Goal: Task Accomplishment & Management: Use online tool/utility

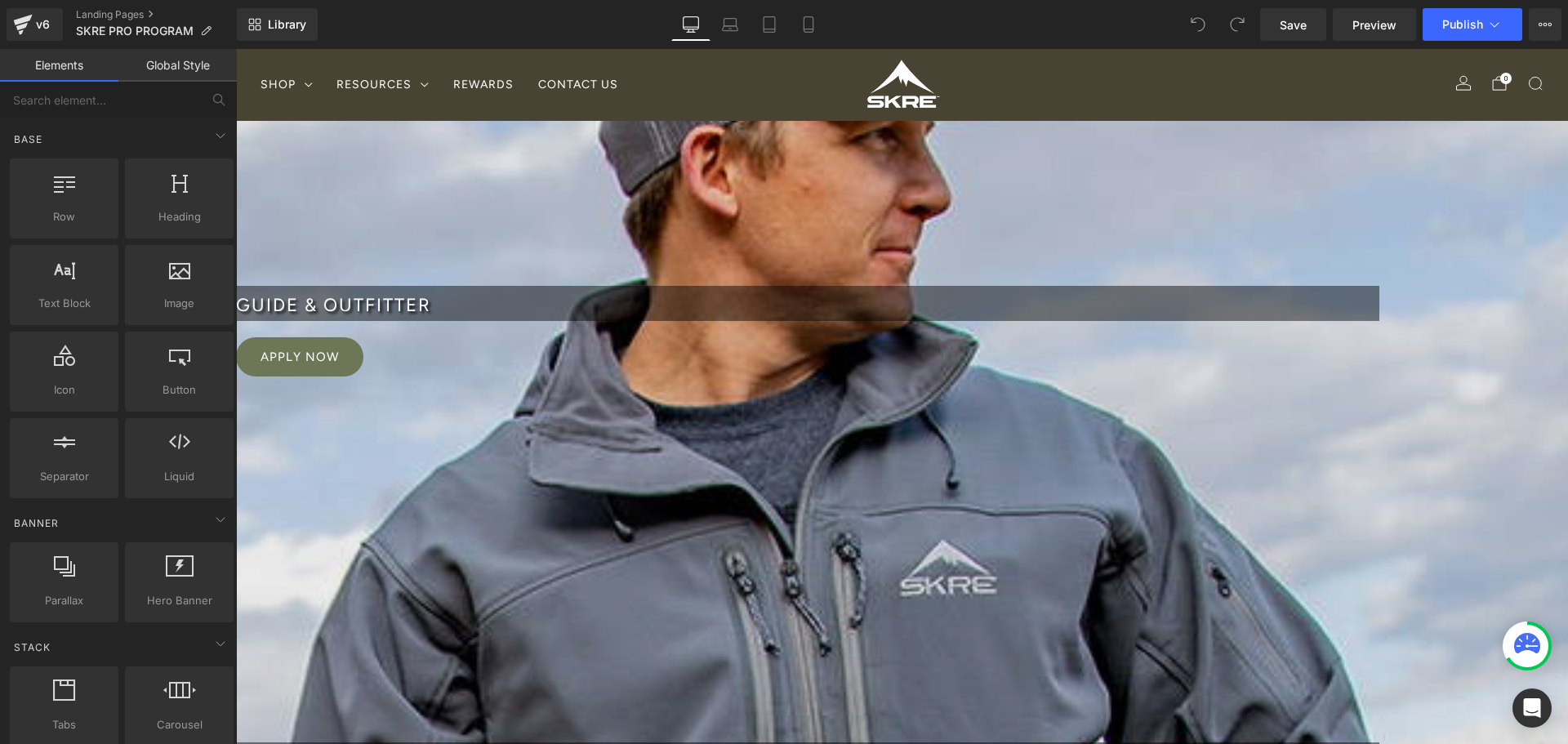
scroll to position [245, 0]
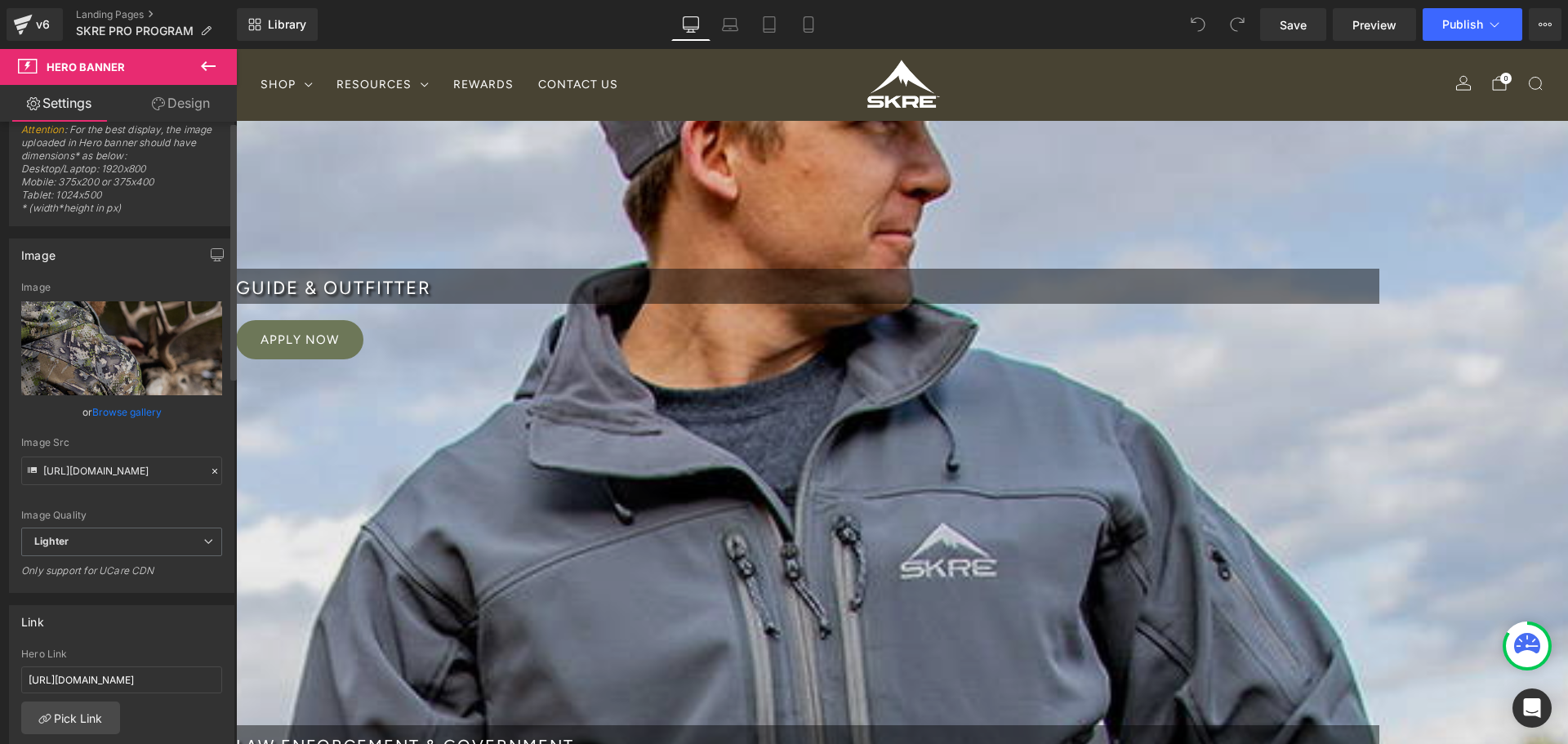
scroll to position [0, 0]
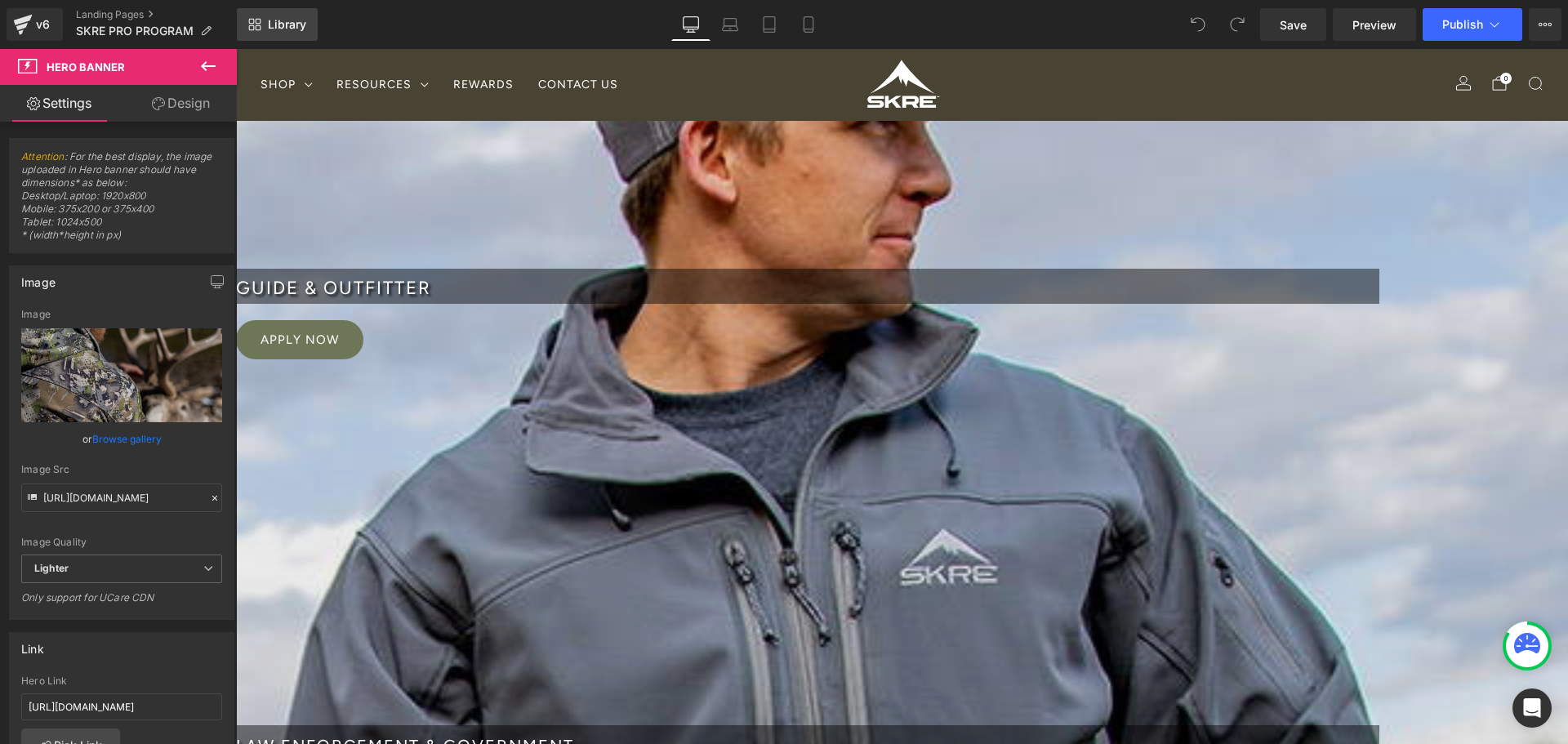
click at [271, 17] on span "Library" at bounding box center [287, 24] width 39 height 14
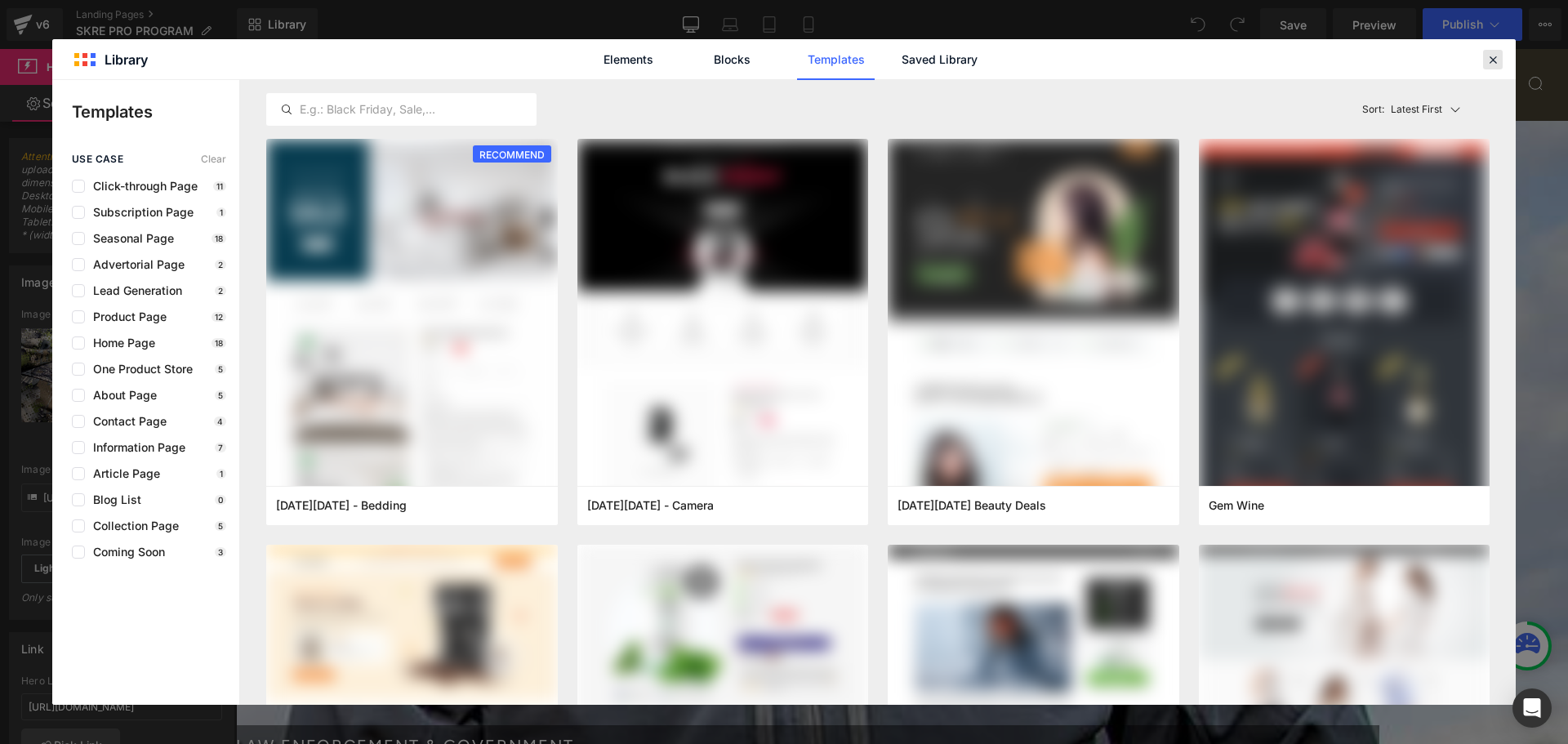
drag, startPoint x: 1490, startPoint y: 61, endPoint x: 1236, endPoint y: 7, distance: 259.7
click at [1490, 61] on icon at bounding box center [1492, 59] width 14 height 14
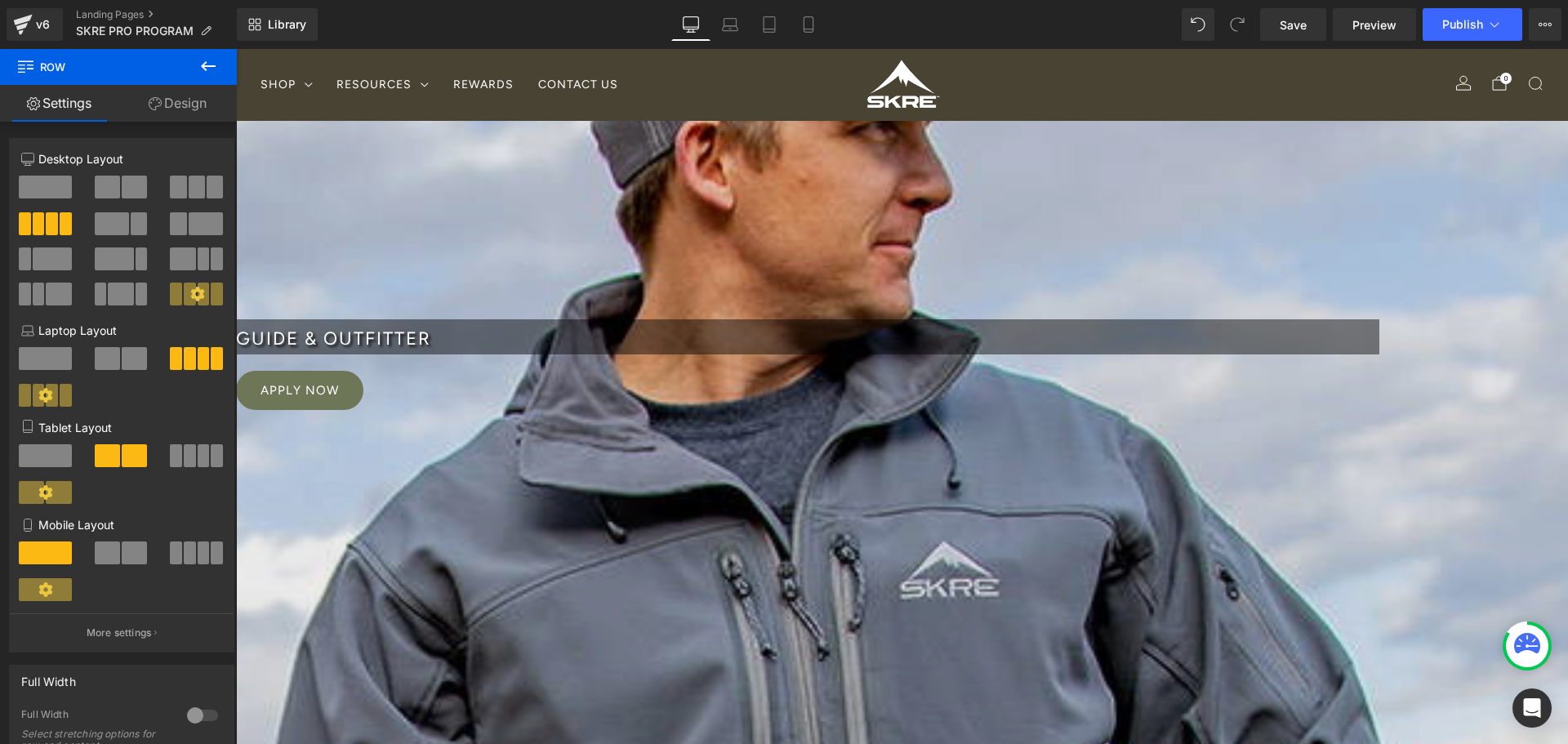
click at [198, 65] on button at bounding box center [208, 66] width 57 height 36
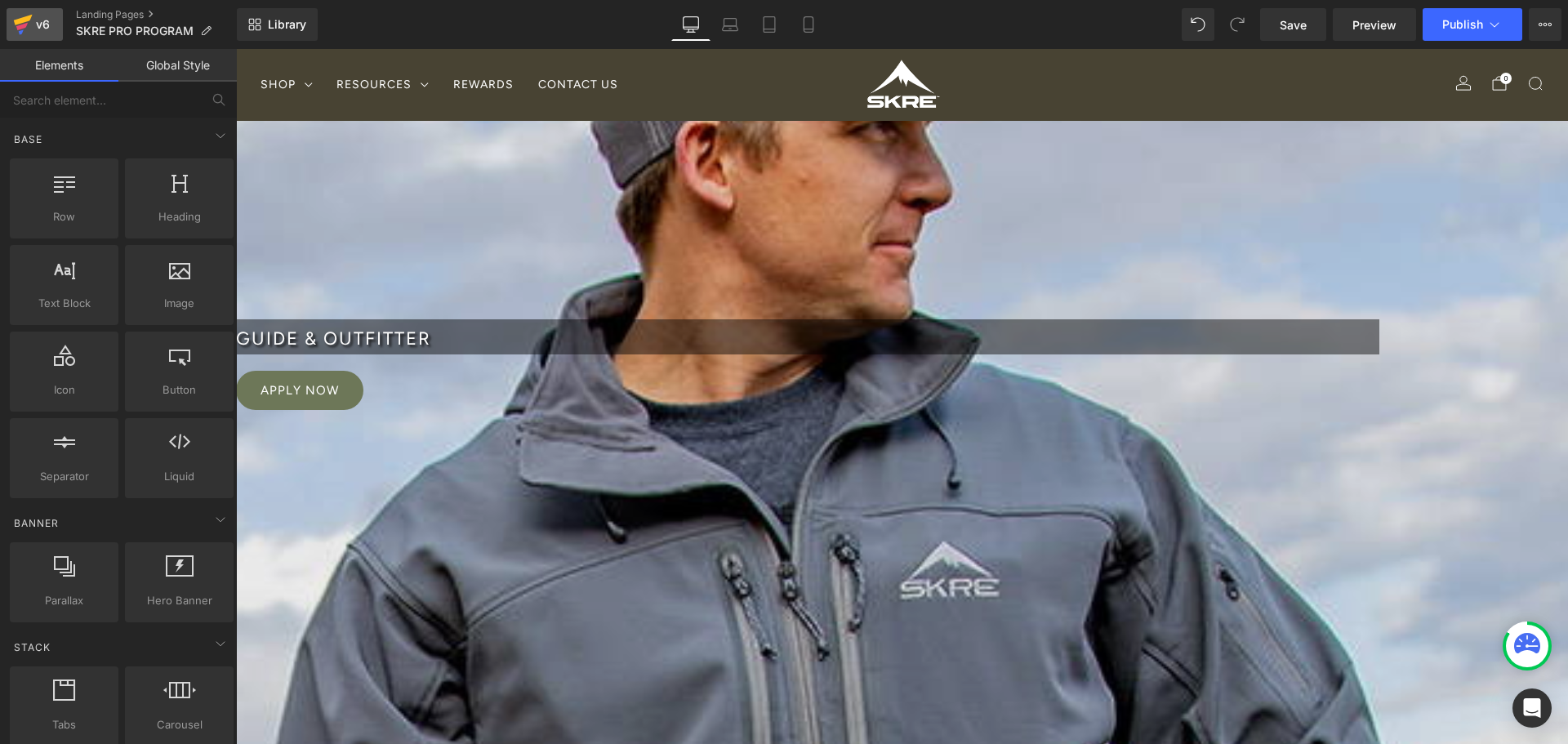
click at [34, 11] on link "v6" at bounding box center [34, 24] width 56 height 33
click at [1548, 29] on icon at bounding box center [1545, 24] width 13 height 13
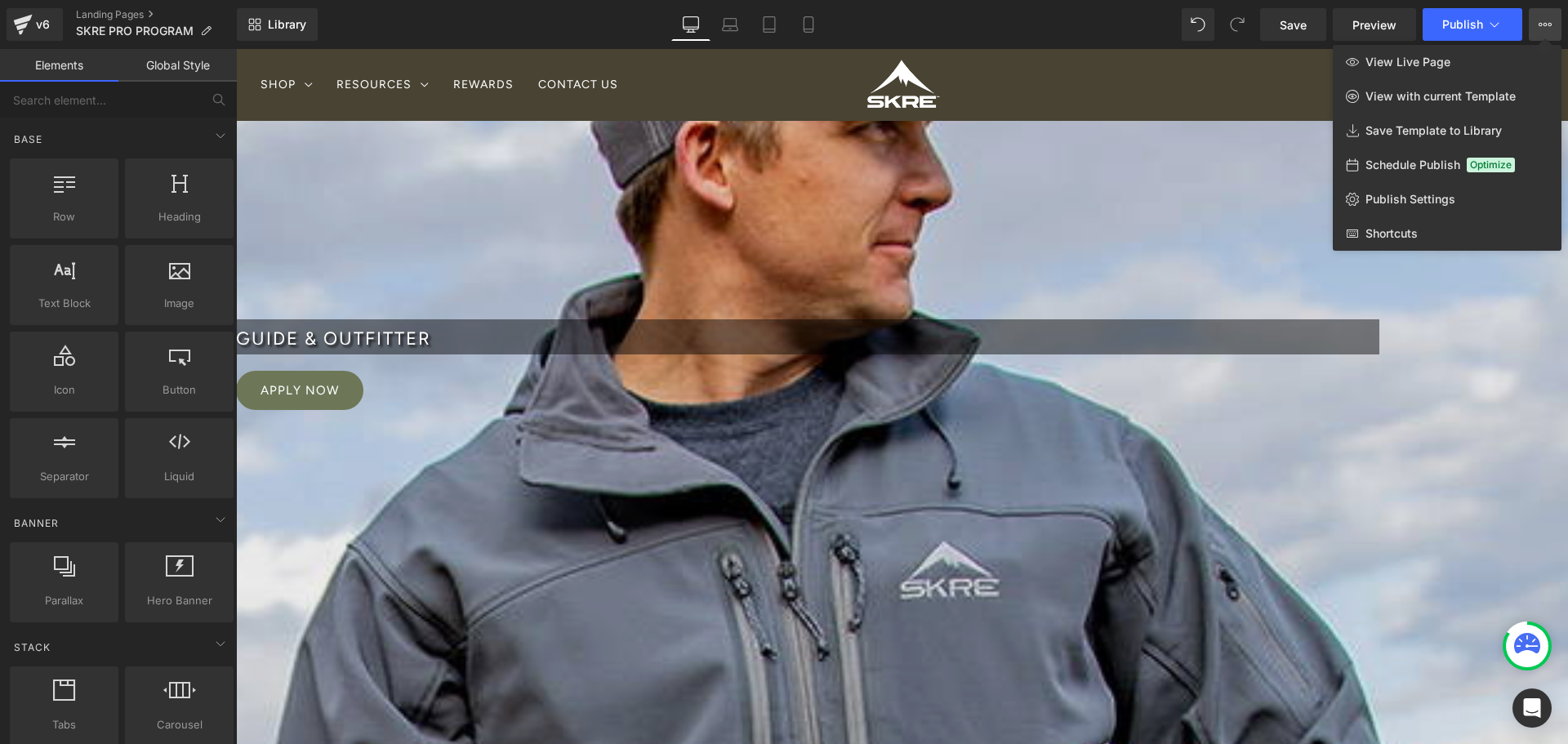
click at [492, 261] on div at bounding box center [902, 396] width 1332 height 695
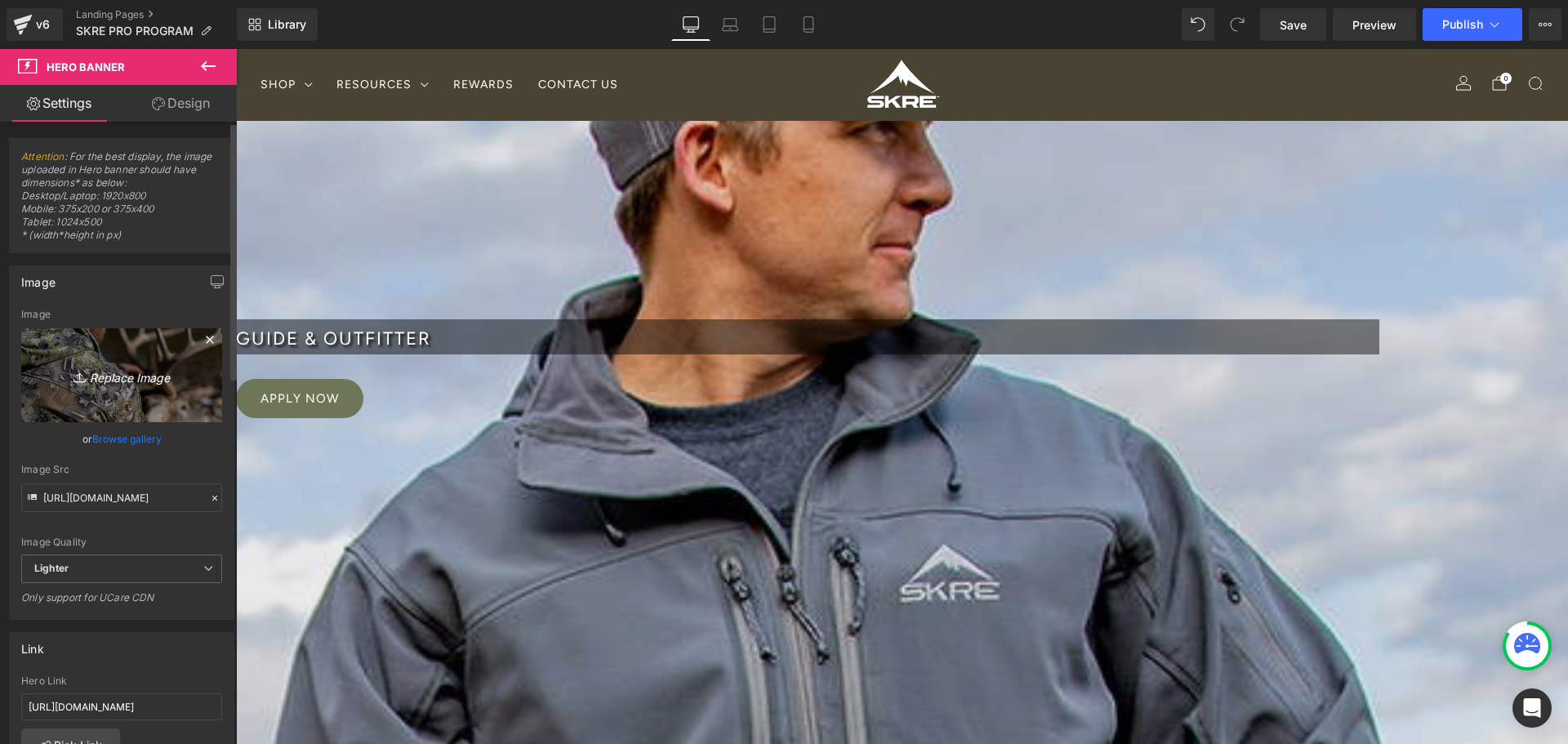
click at [146, 380] on icon "Replace Image" at bounding box center [121, 375] width 130 height 20
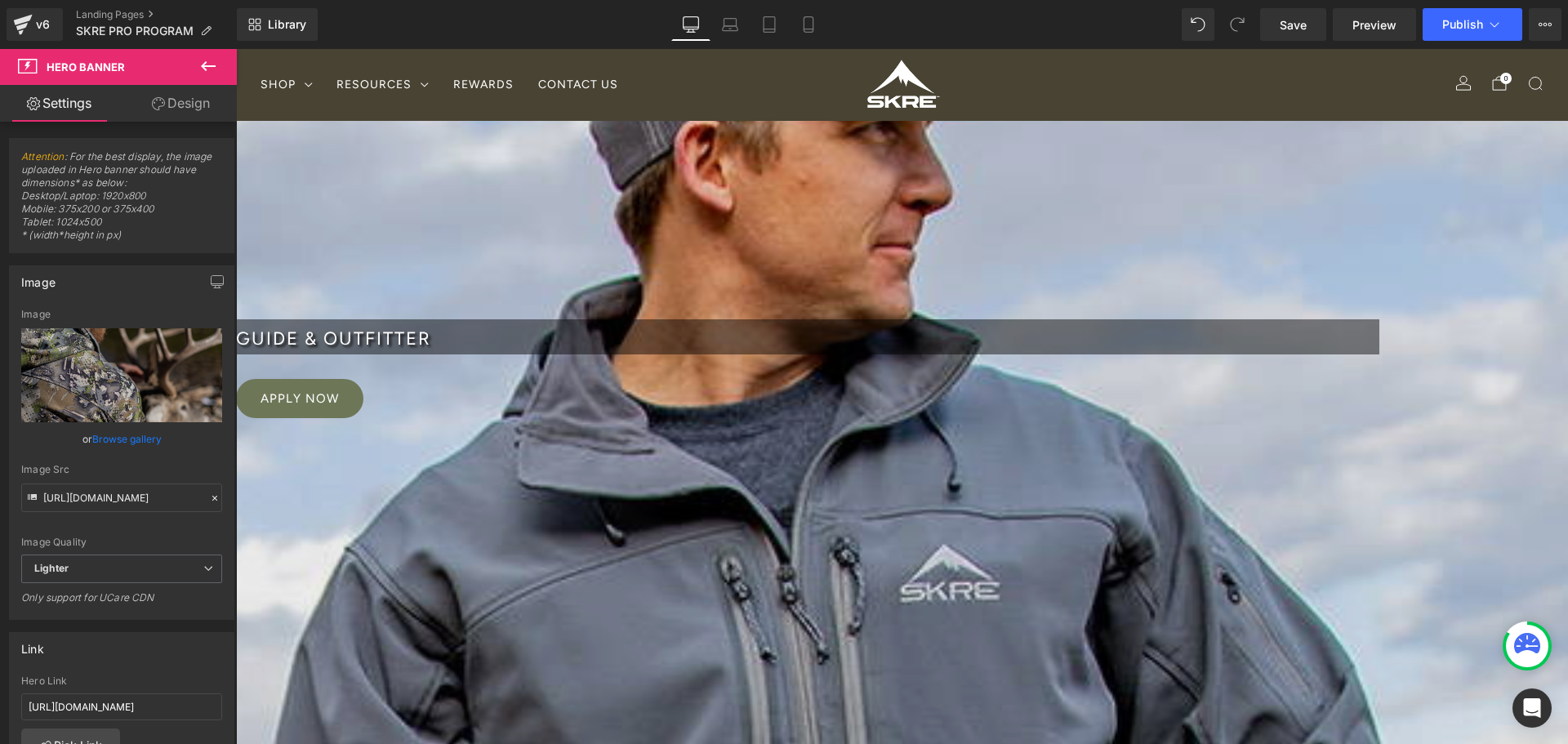
click at [236, 49] on icon at bounding box center [236, 49] width 0 height 0
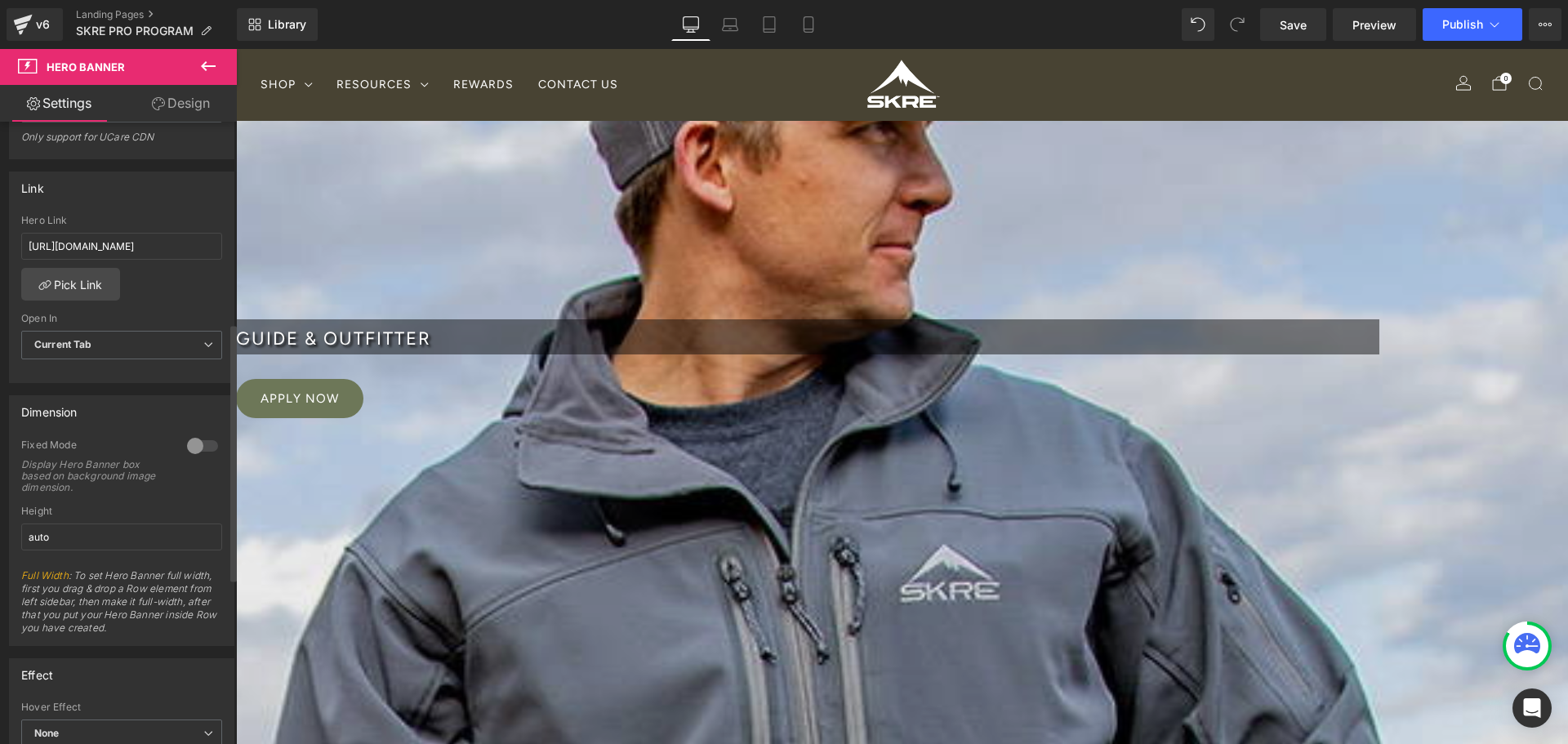
scroll to position [490, 0]
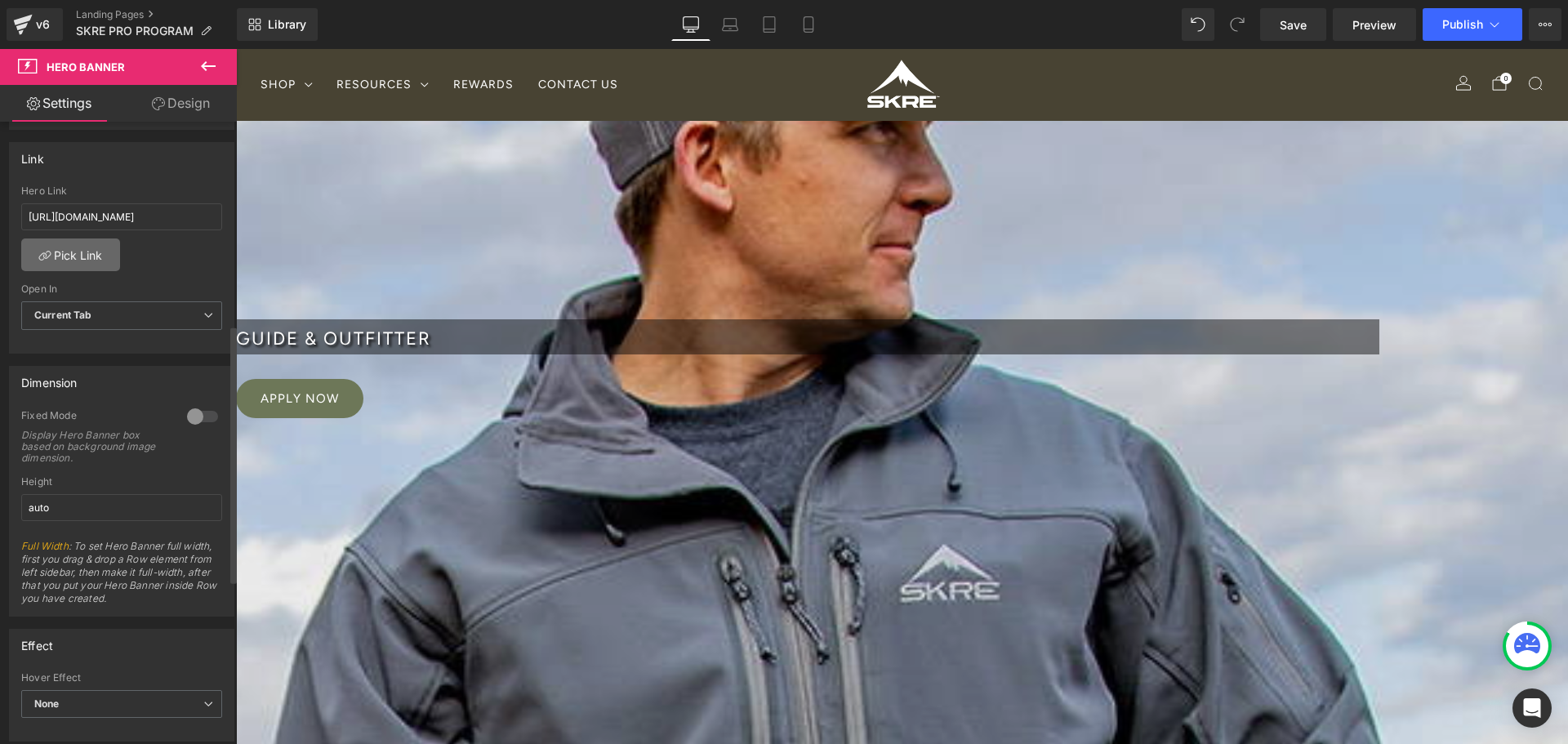
click at [88, 253] on link "Pick Link" at bounding box center [71, 255] width 99 height 33
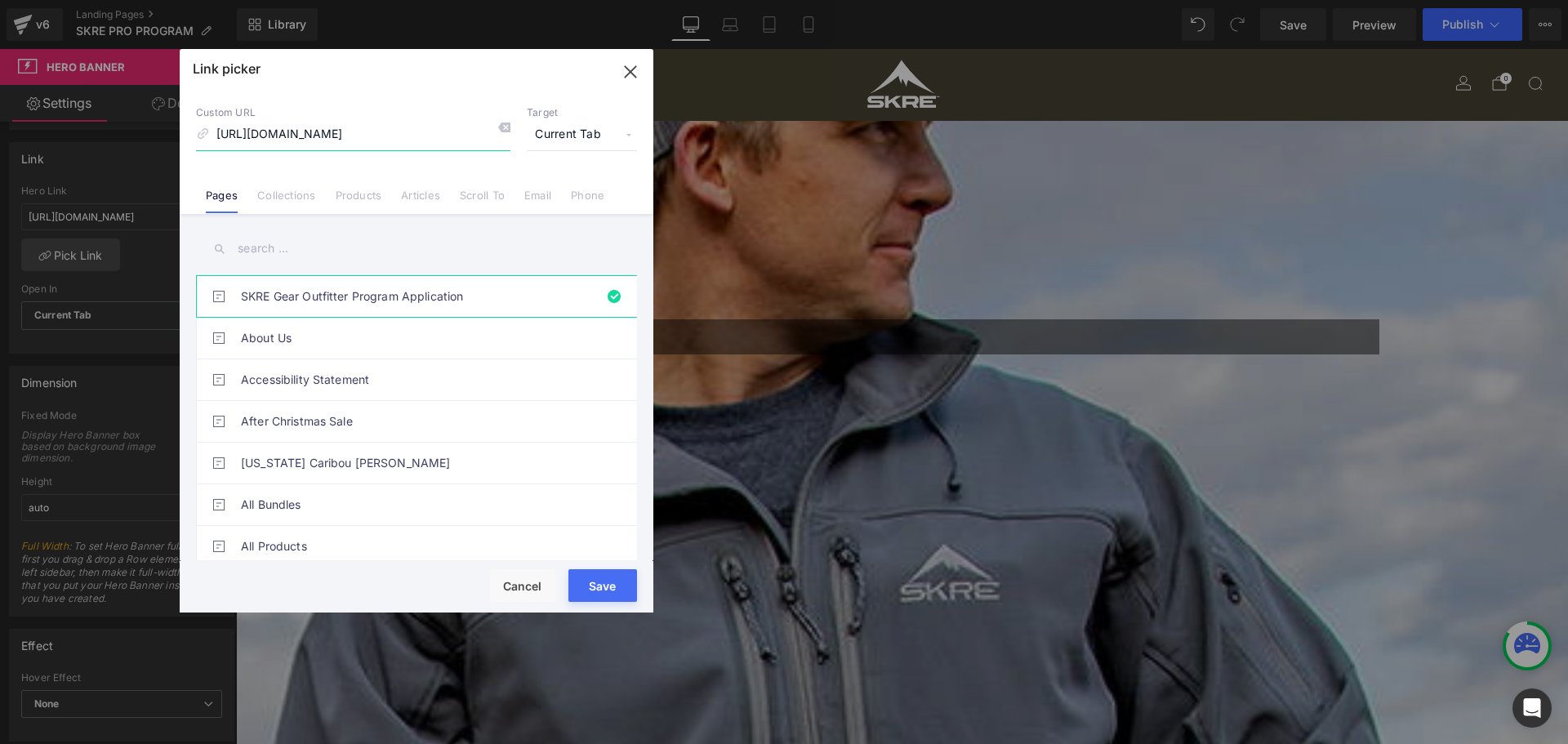
click at [633, 76] on icon "button" at bounding box center [630, 71] width 26 height 26
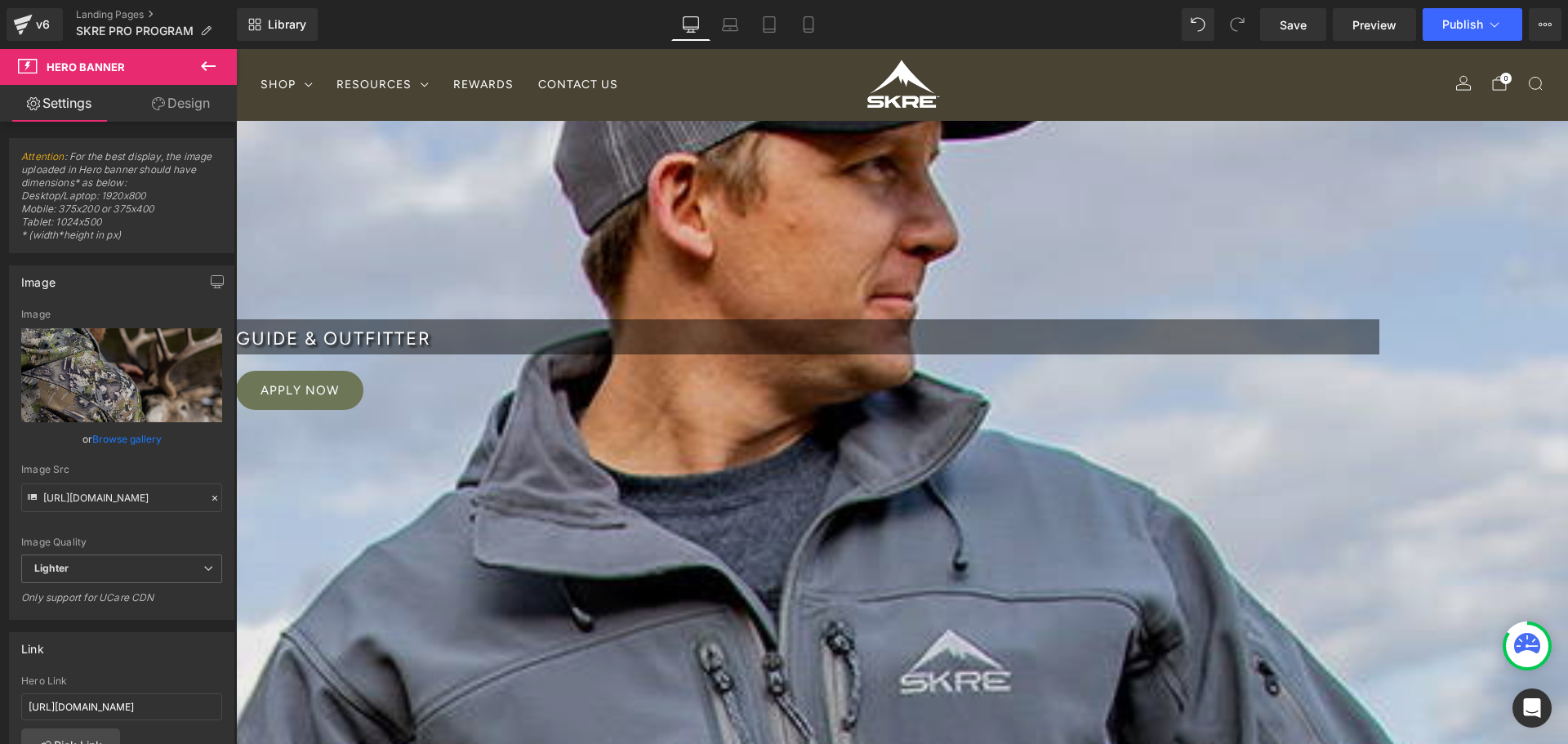
click at [217, 64] on icon at bounding box center [208, 66] width 19 height 19
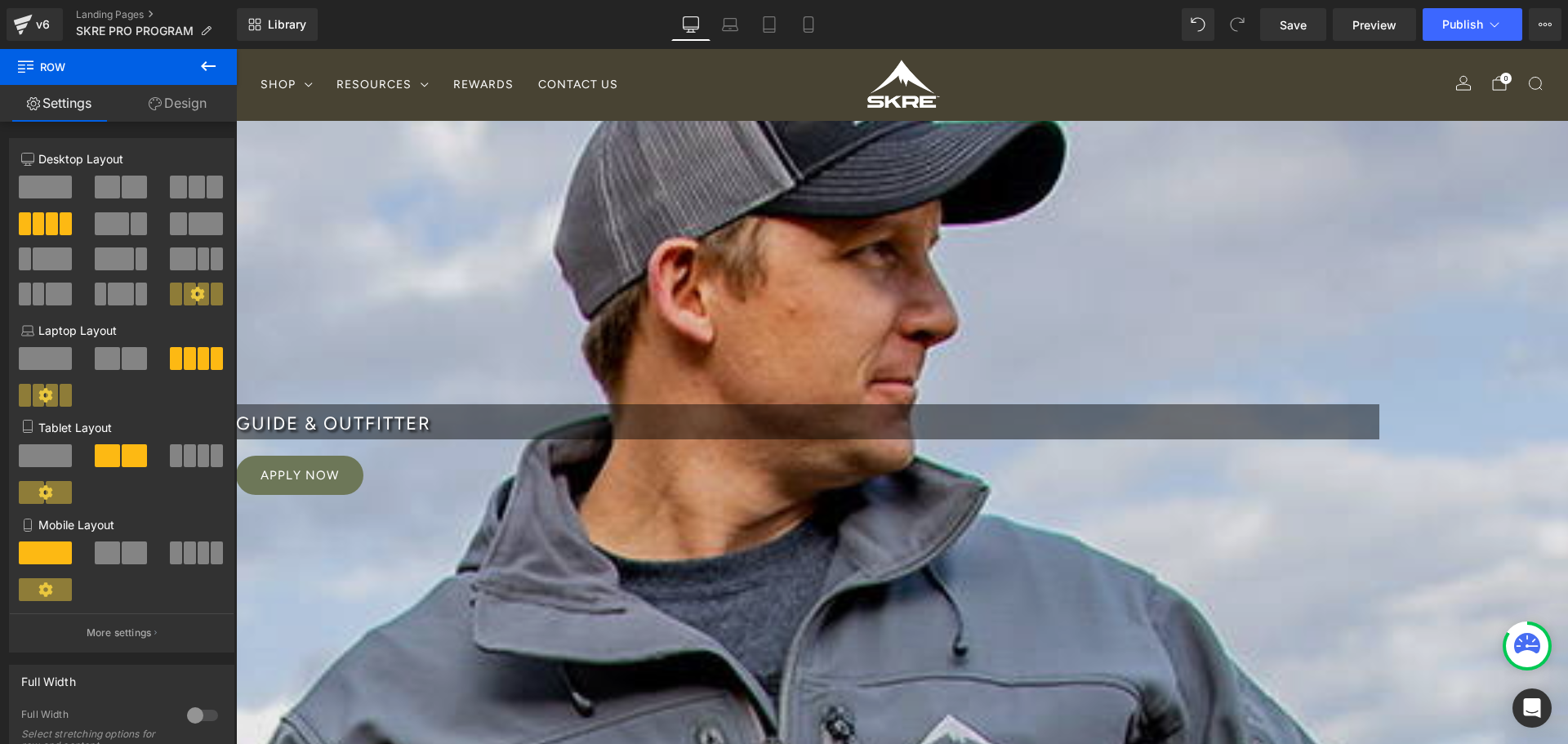
scroll to position [163, 0]
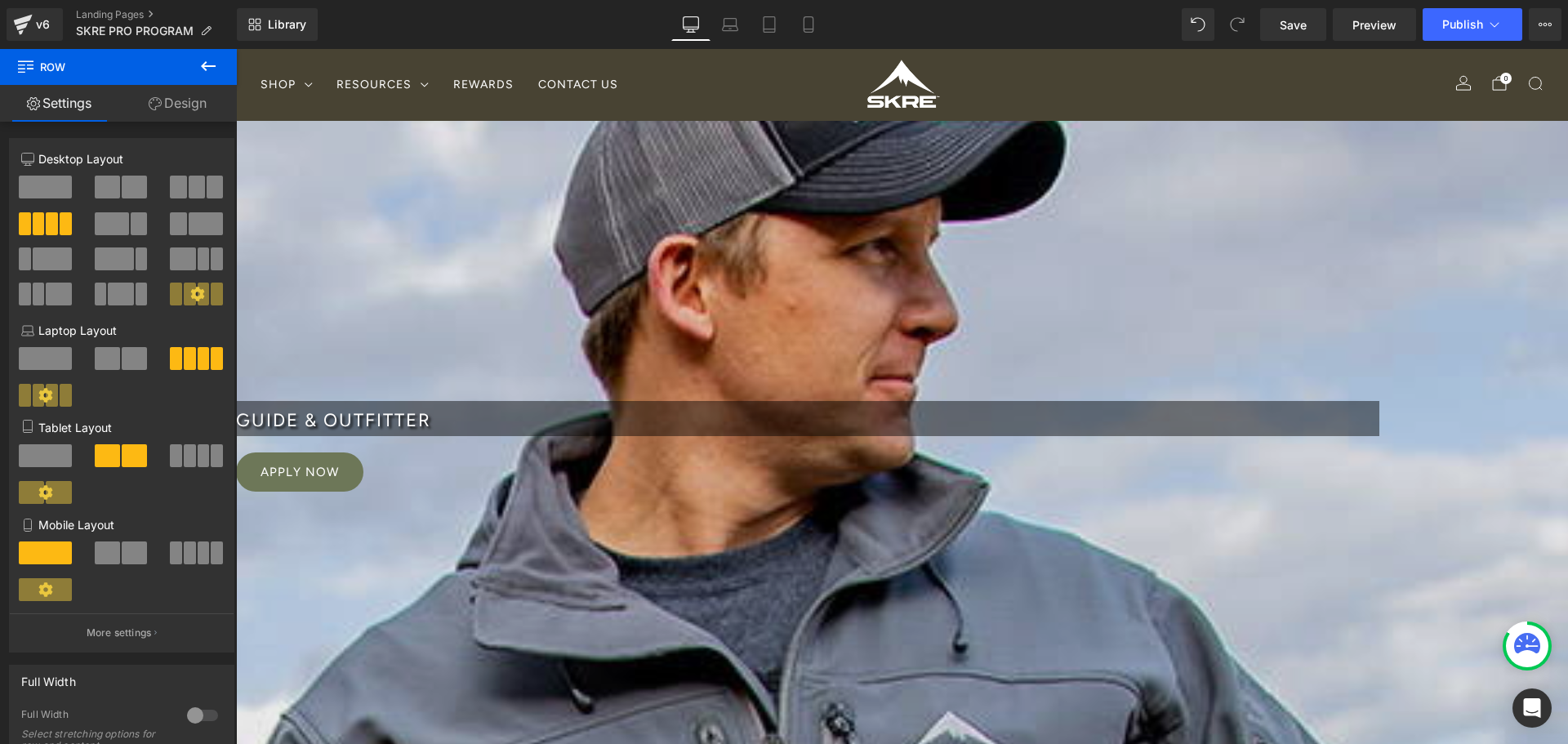
click at [551, 655] on div "238px" at bounding box center [808, 752] width 1144 height 194
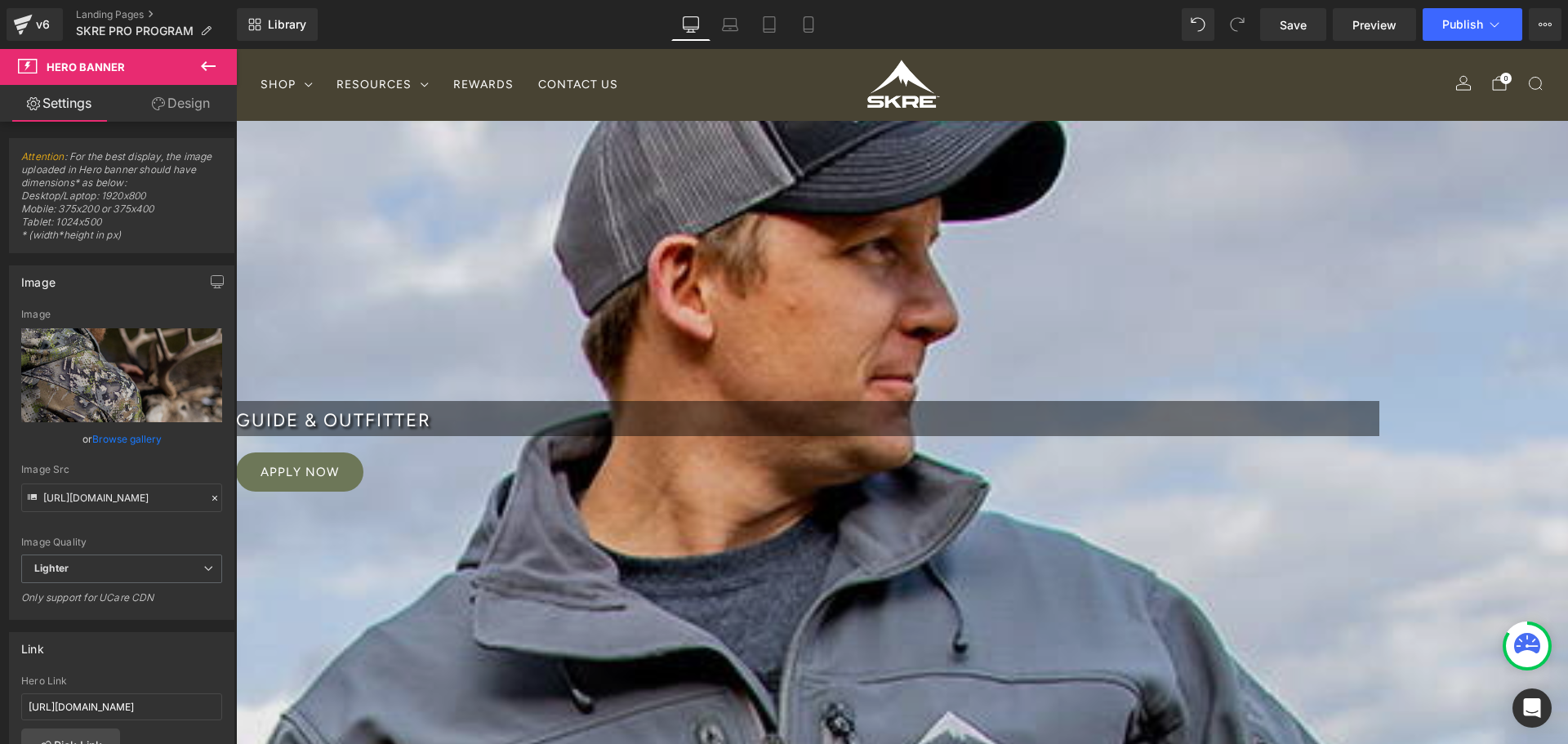
click at [539, 655] on div "238px" at bounding box center [808, 752] width 1144 height 194
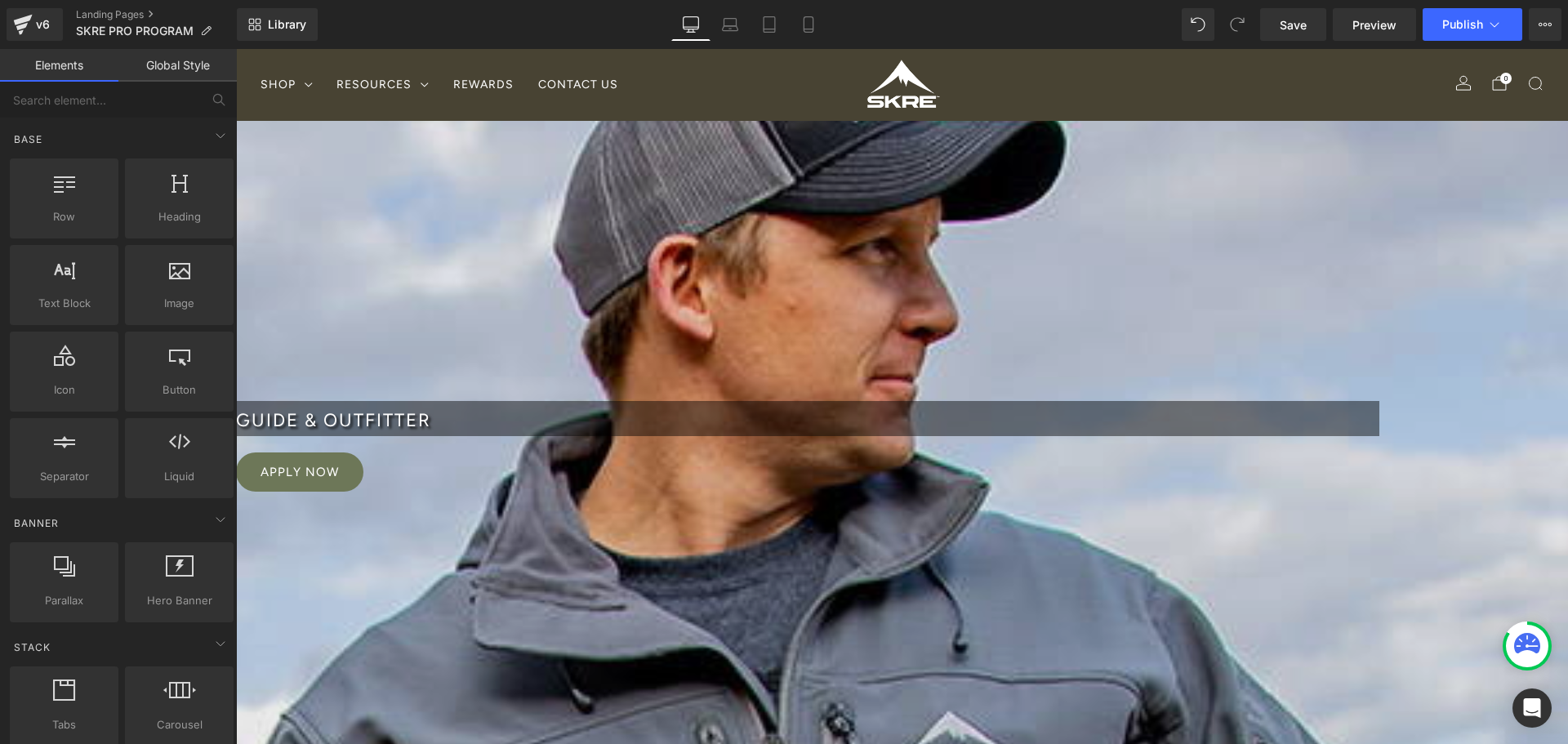
click at [408, 655] on div "238px" at bounding box center [808, 752] width 1144 height 194
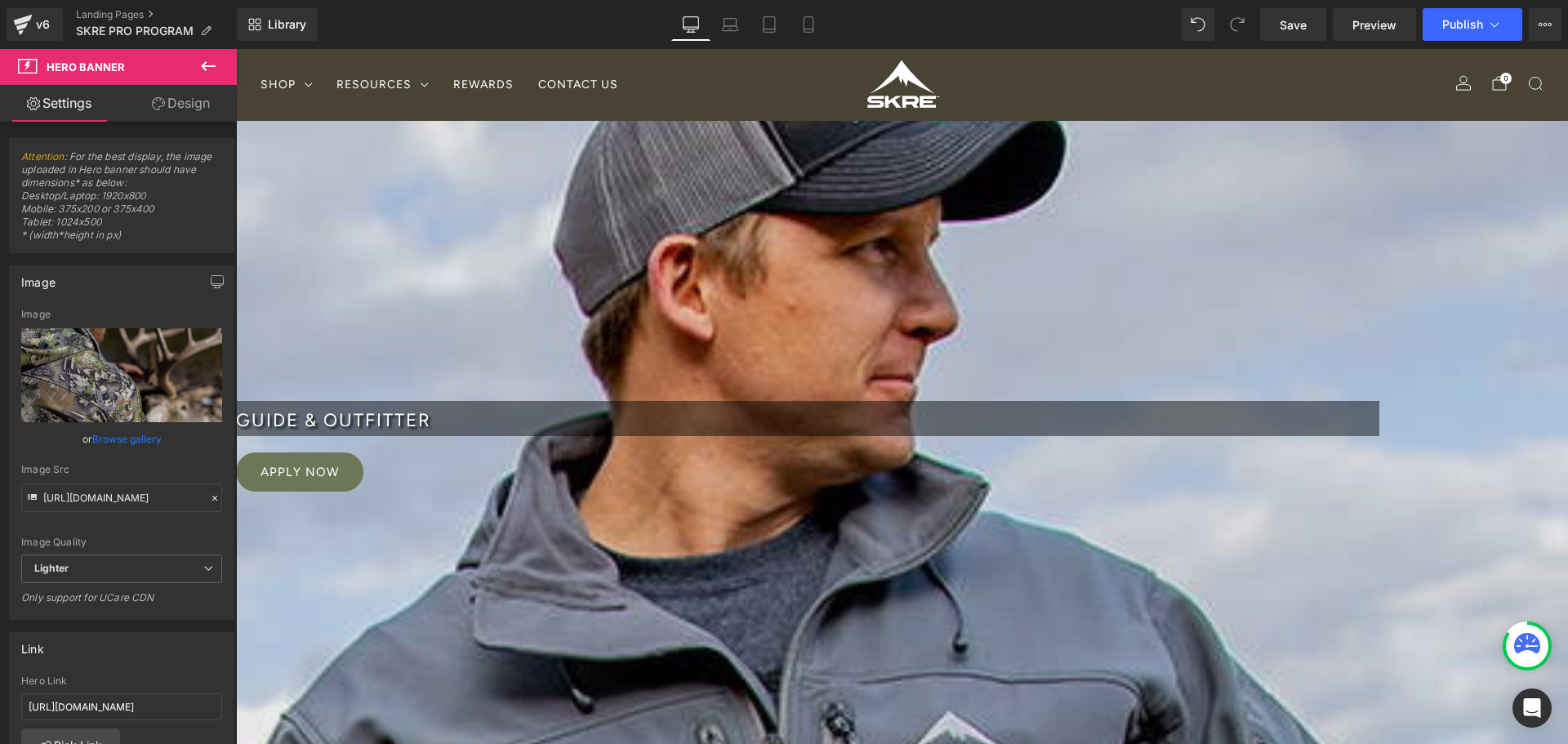
click at [373, 492] on div "200px" at bounding box center [808, 573] width 1144 height 163
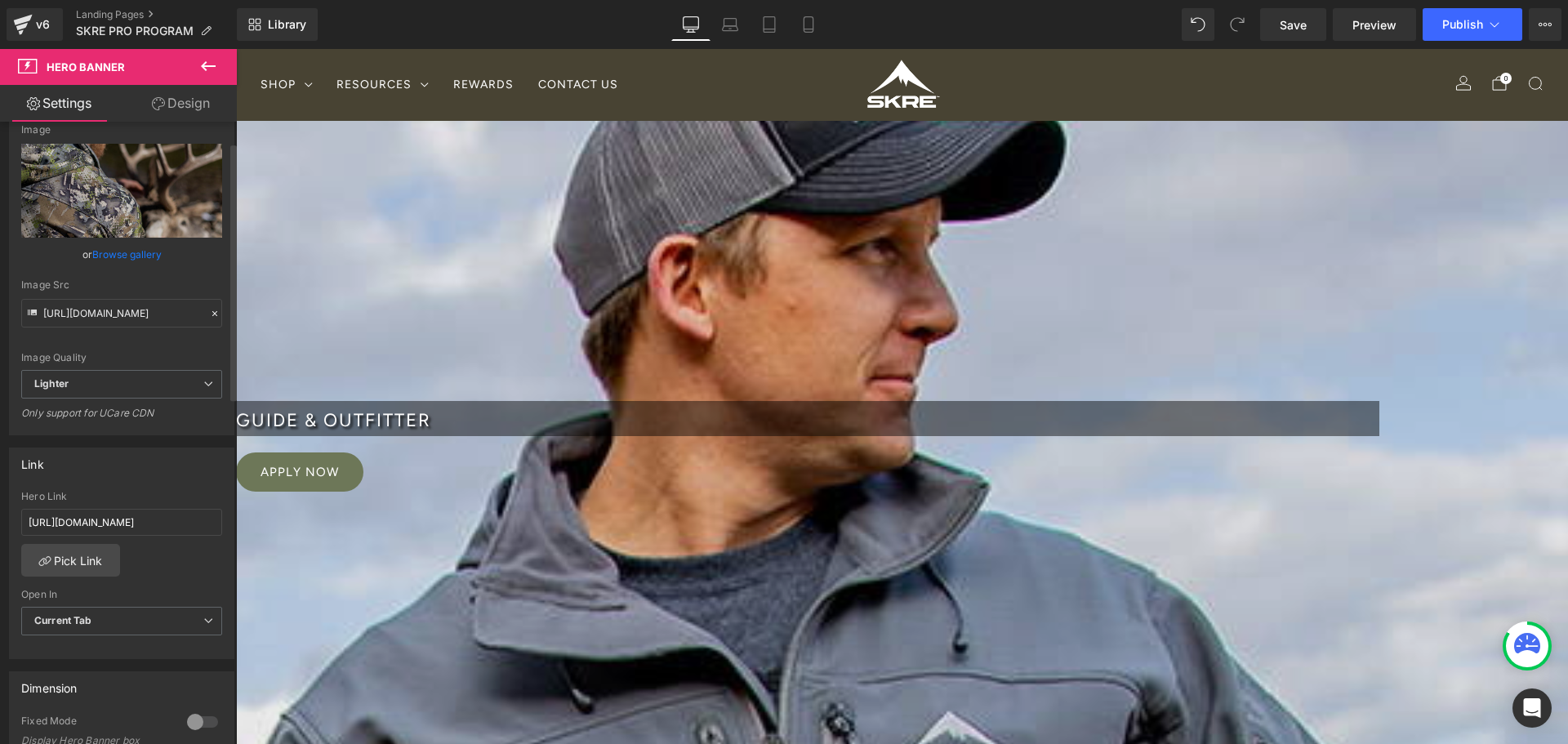
scroll to position [0, 0]
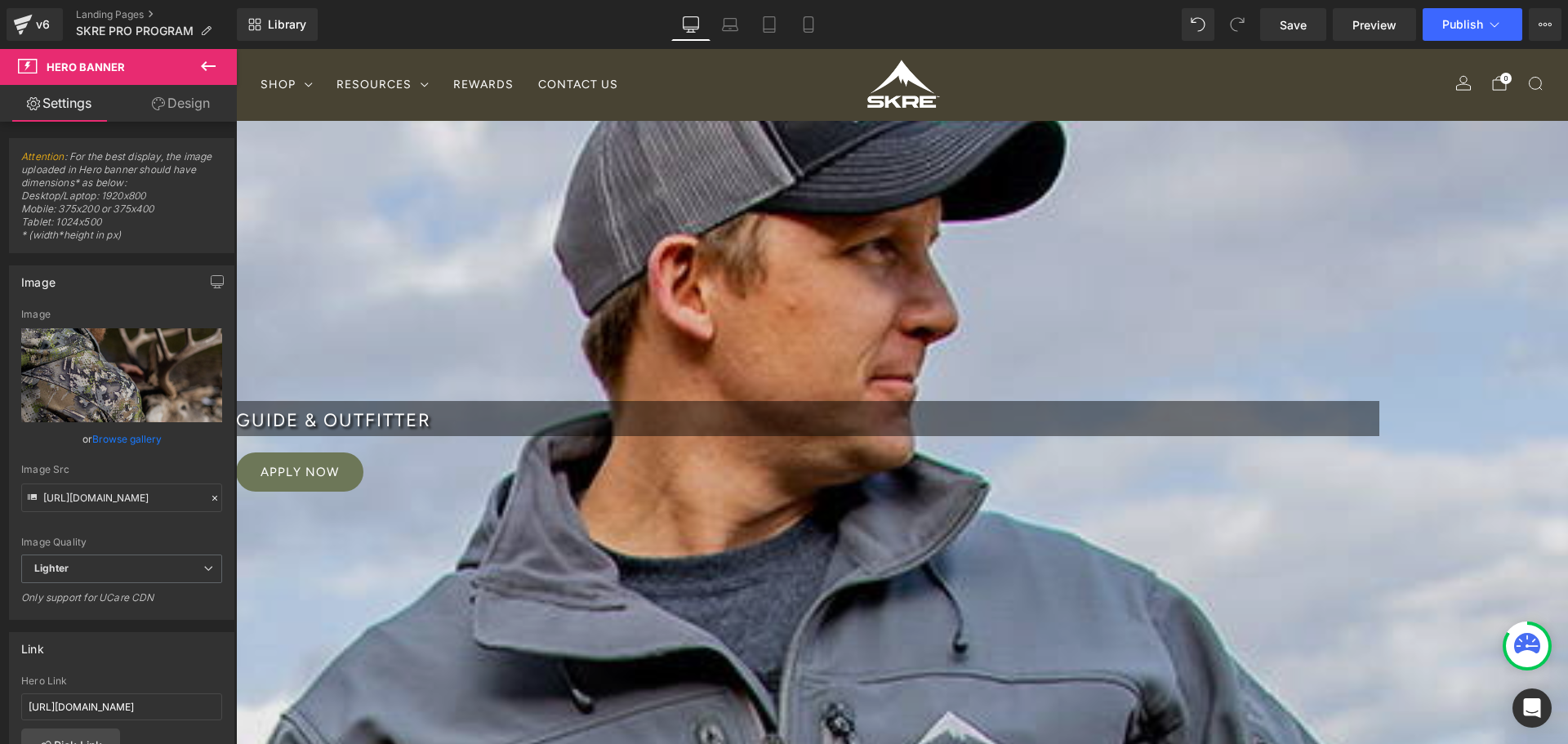
click at [187, 84] on button at bounding box center [208, 66] width 57 height 36
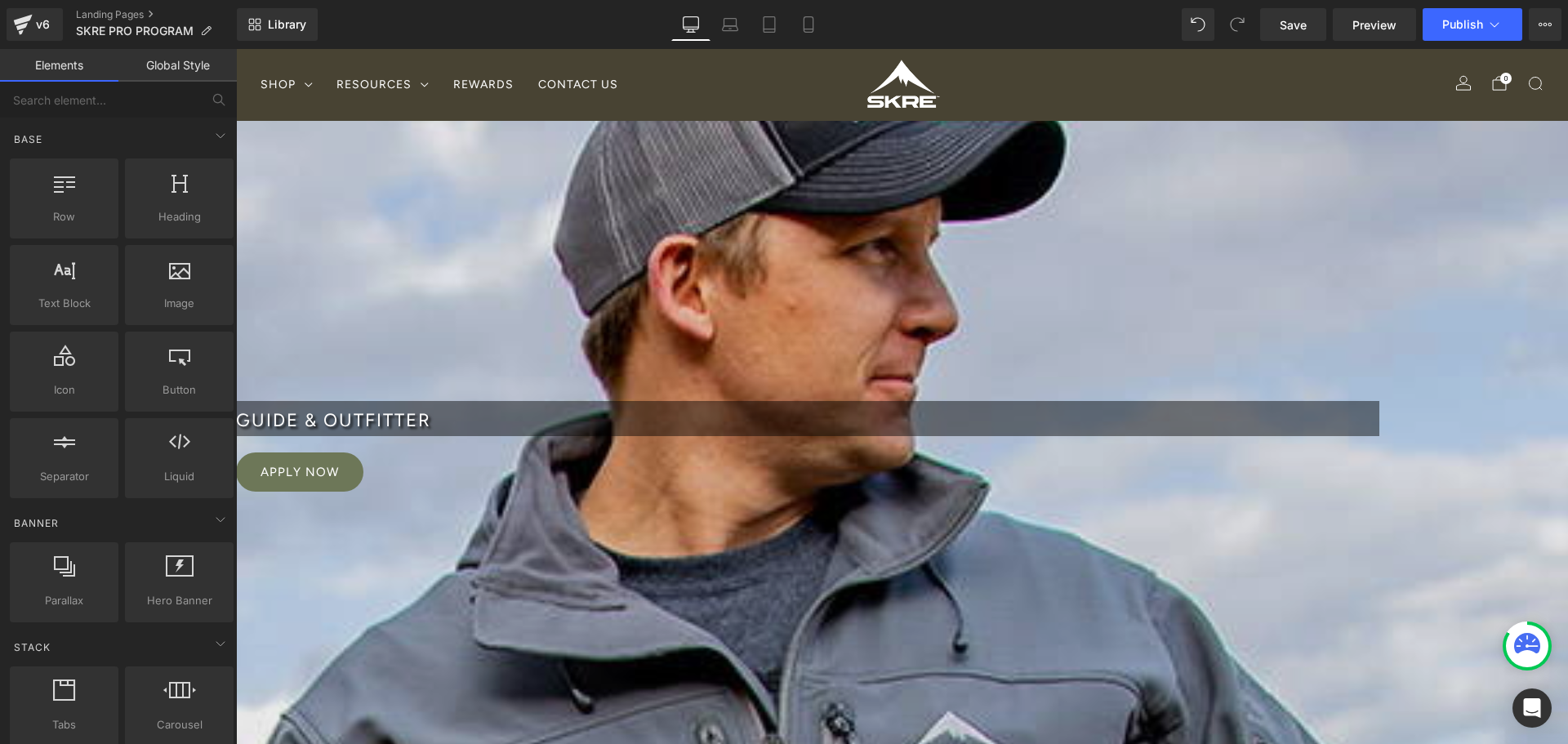
click at [68, 59] on link "Elements" at bounding box center [59, 65] width 118 height 33
click at [407, 492] on div "200px" at bounding box center [808, 573] width 1144 height 163
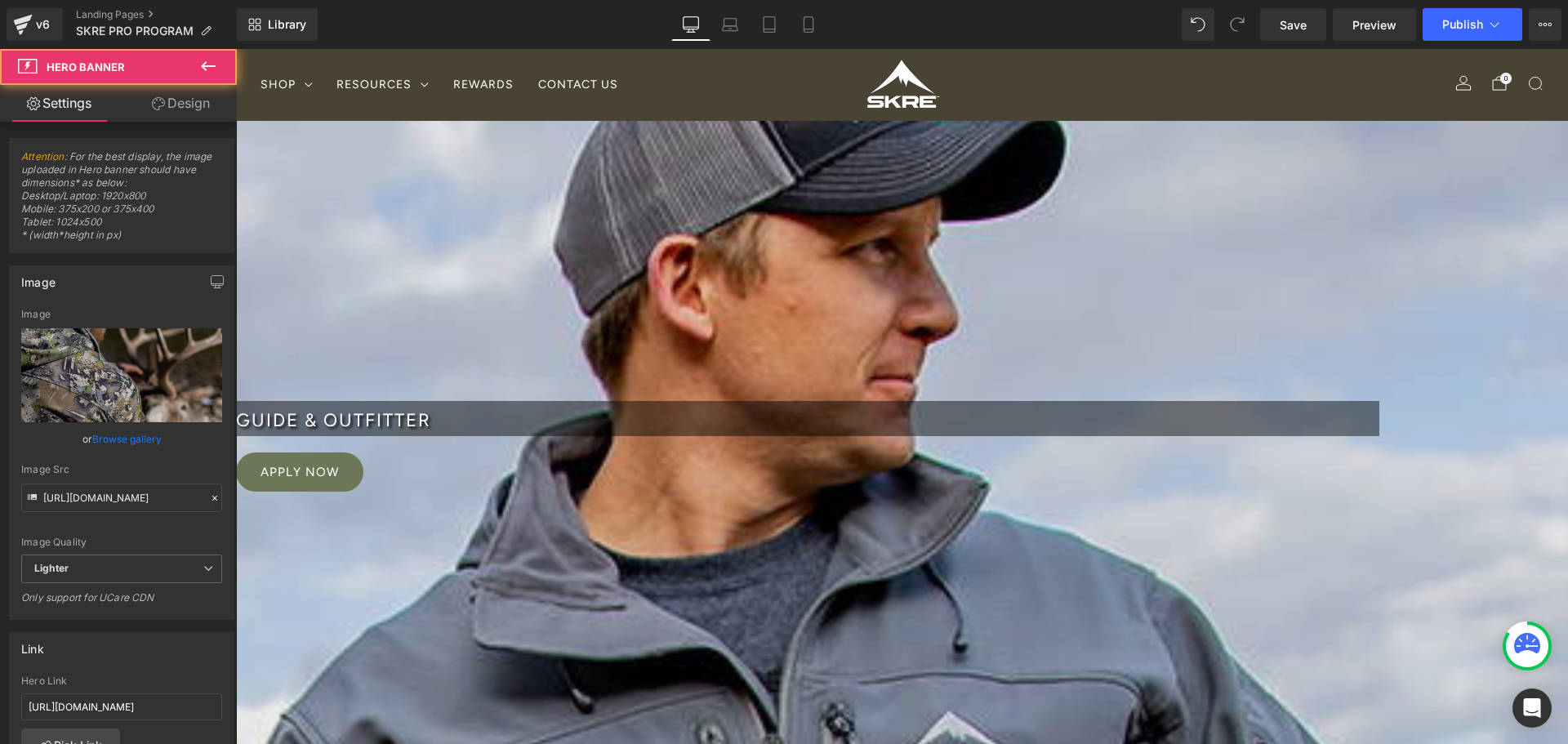
click at [161, 89] on link "Design" at bounding box center [181, 103] width 118 height 37
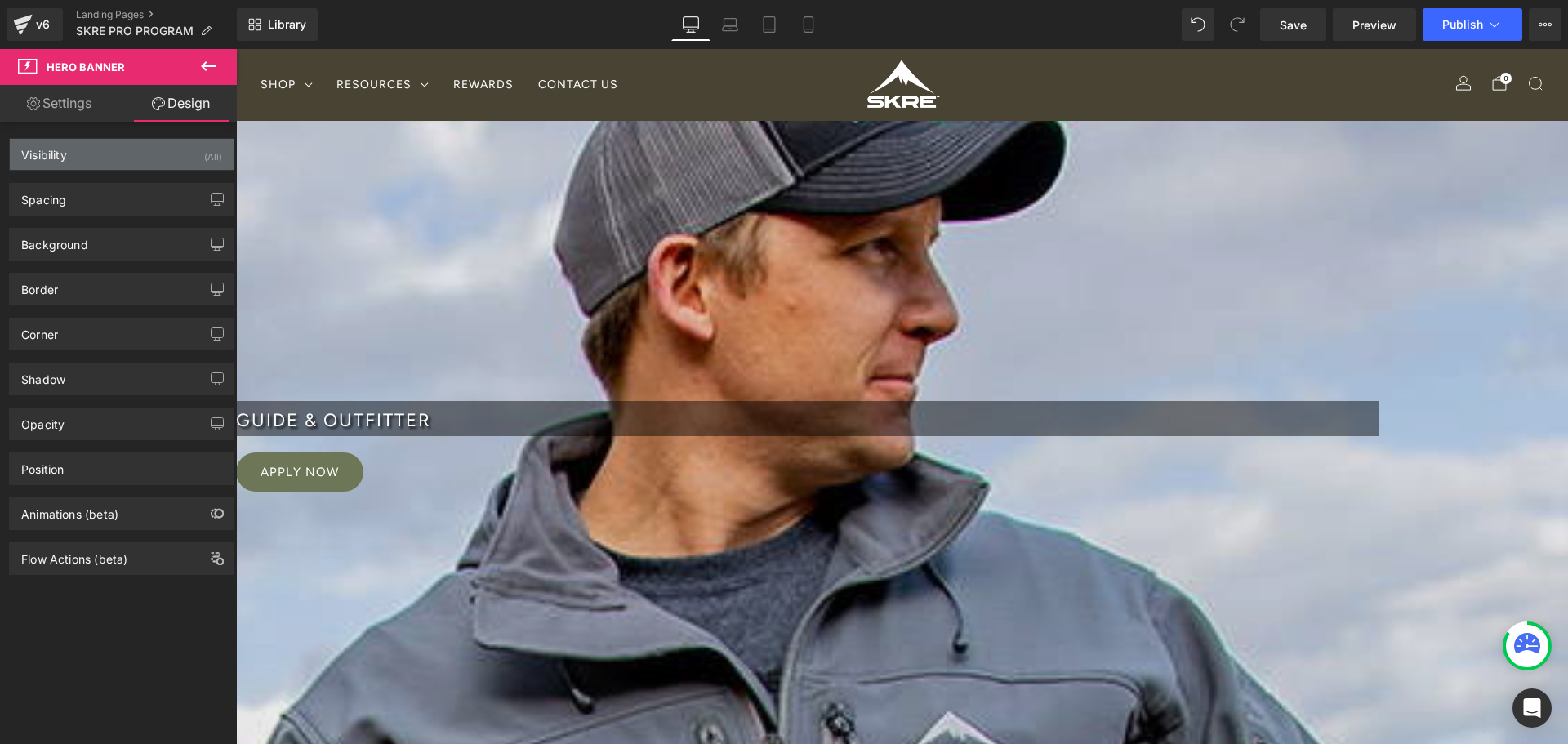
click at [130, 157] on div "Visibility (All)" at bounding box center [122, 154] width 224 height 31
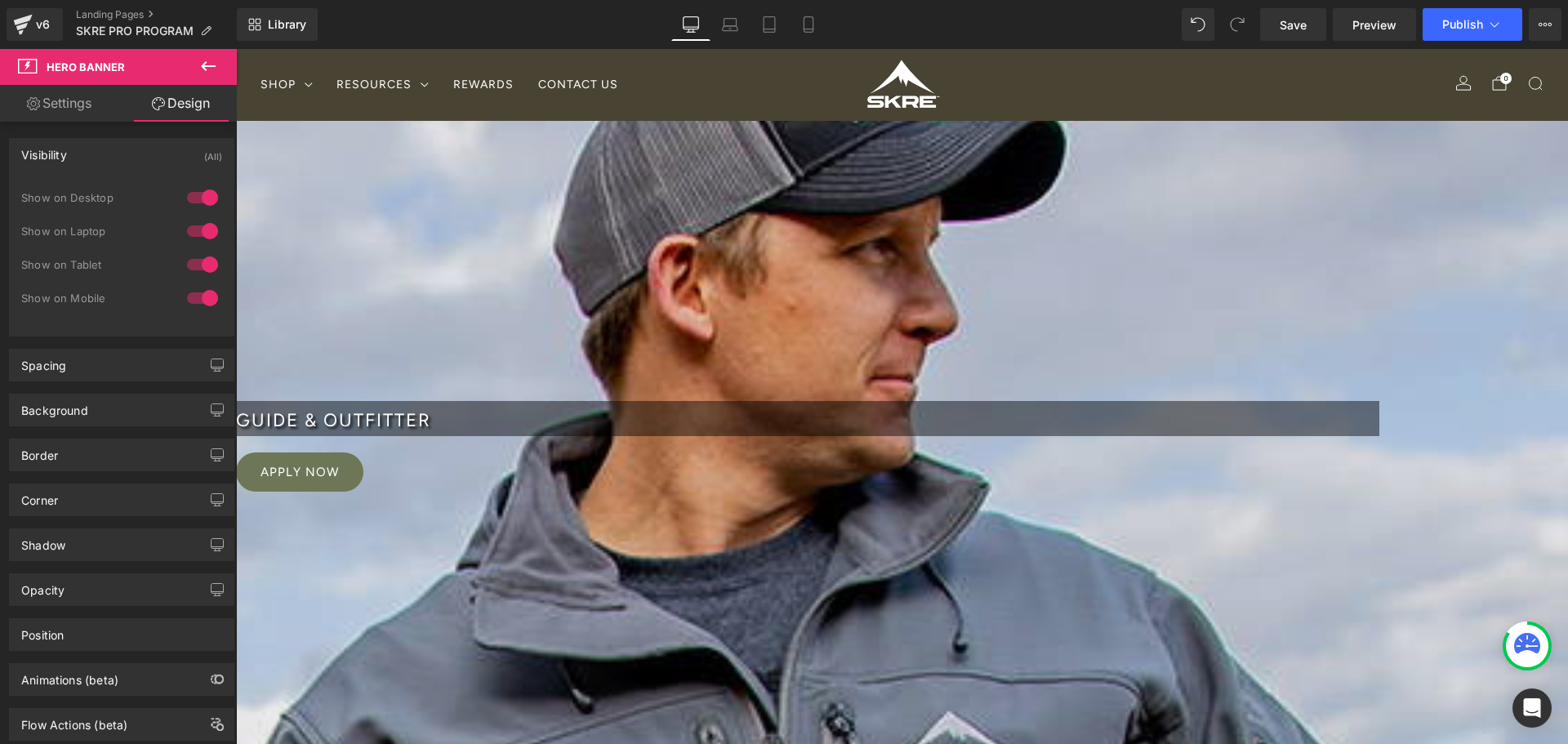
click at [130, 157] on div "Visibility (All)" at bounding box center [122, 154] width 224 height 31
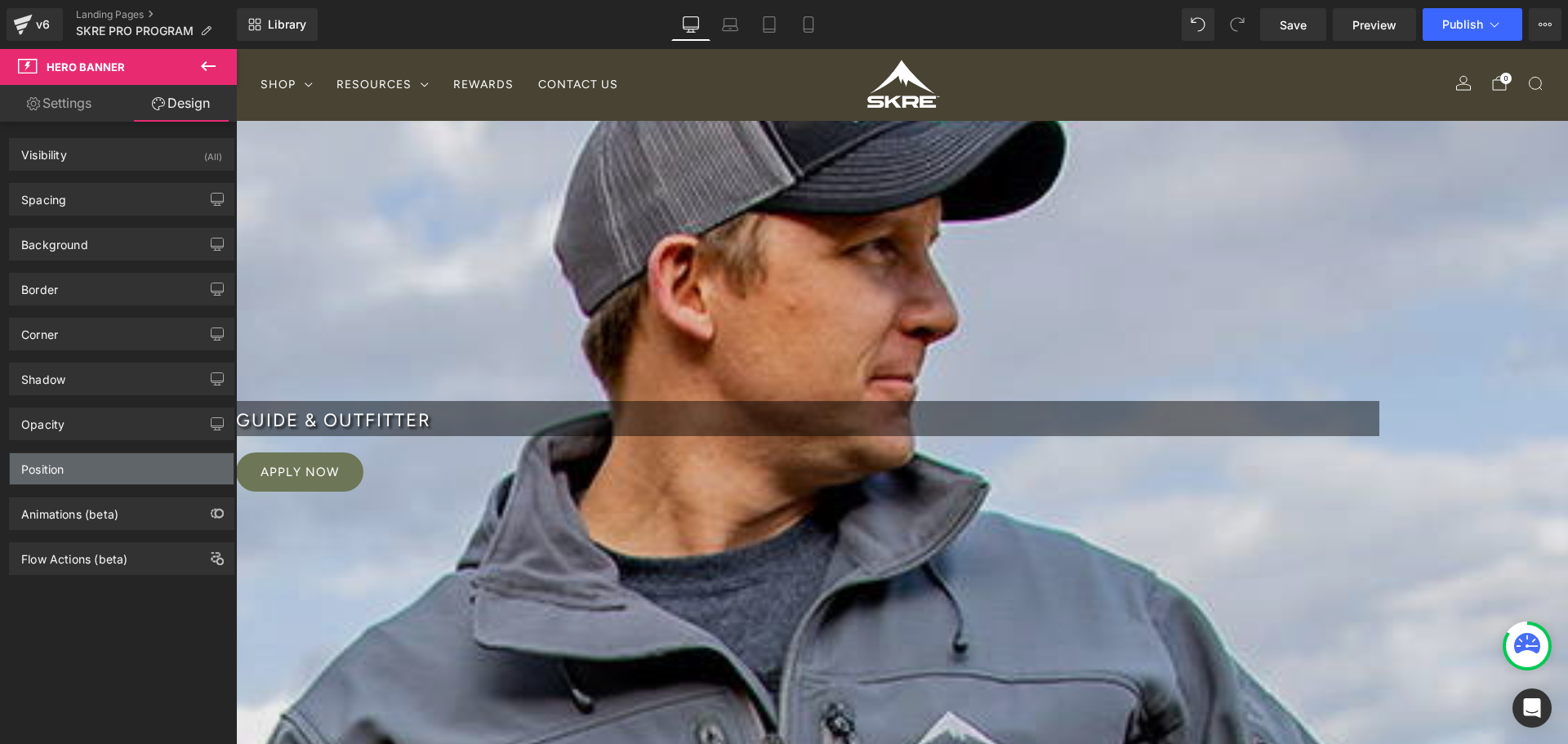
click at [124, 478] on div "Position" at bounding box center [122, 468] width 224 height 31
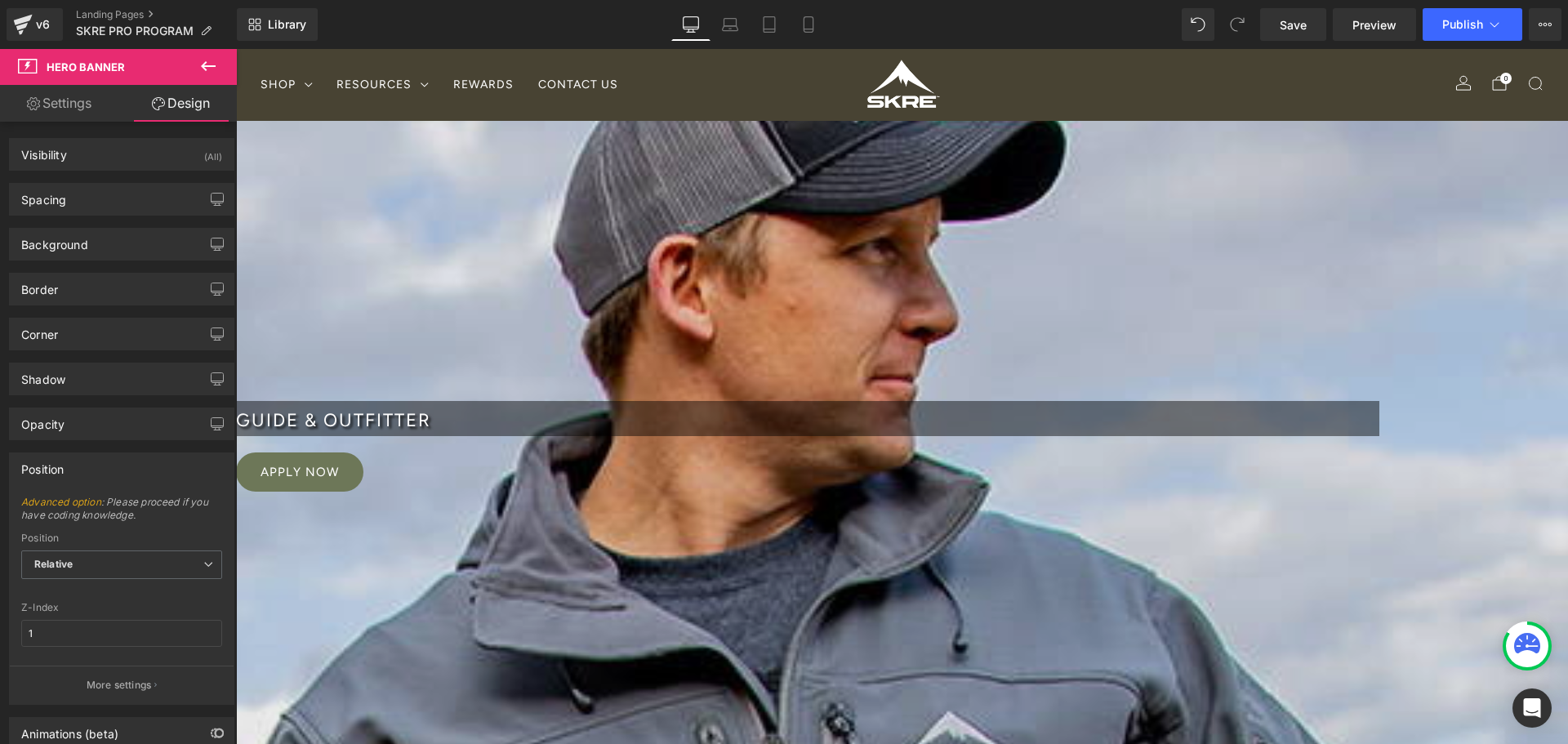
click at [124, 467] on div "Position" at bounding box center [122, 468] width 224 height 31
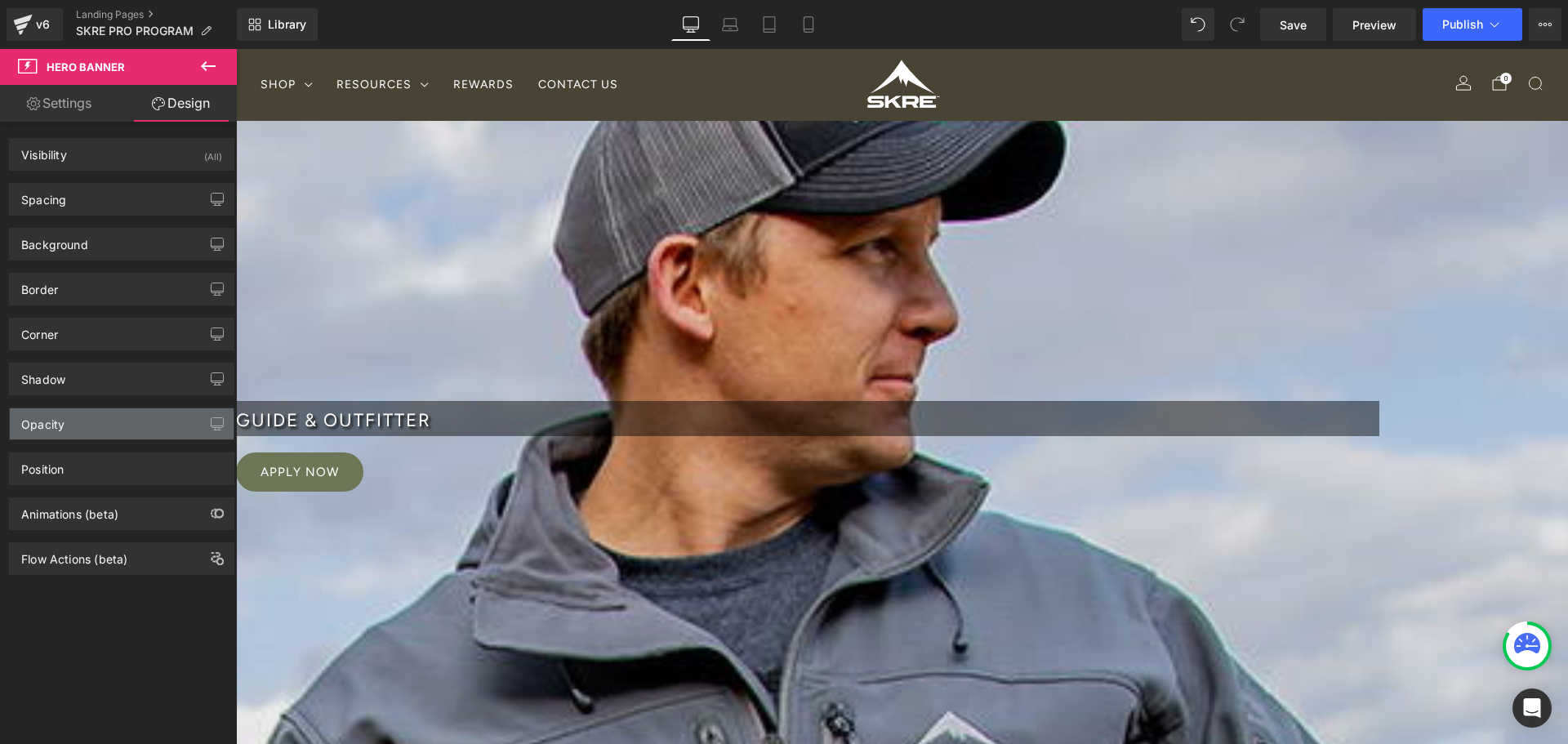
click at [124, 437] on div "Opacity" at bounding box center [122, 424] width 224 height 31
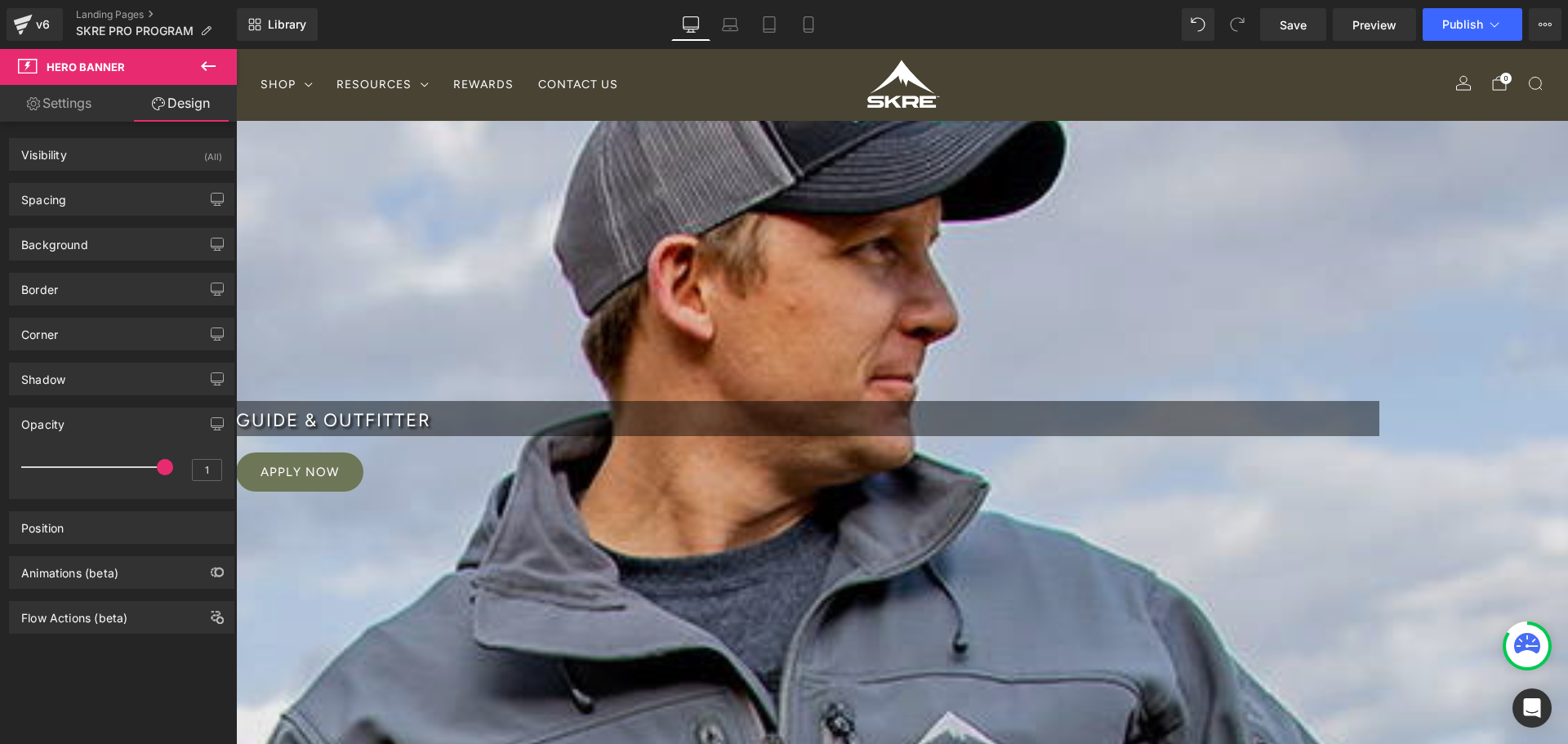
click at [124, 422] on div "Opacity" at bounding box center [122, 424] width 224 height 31
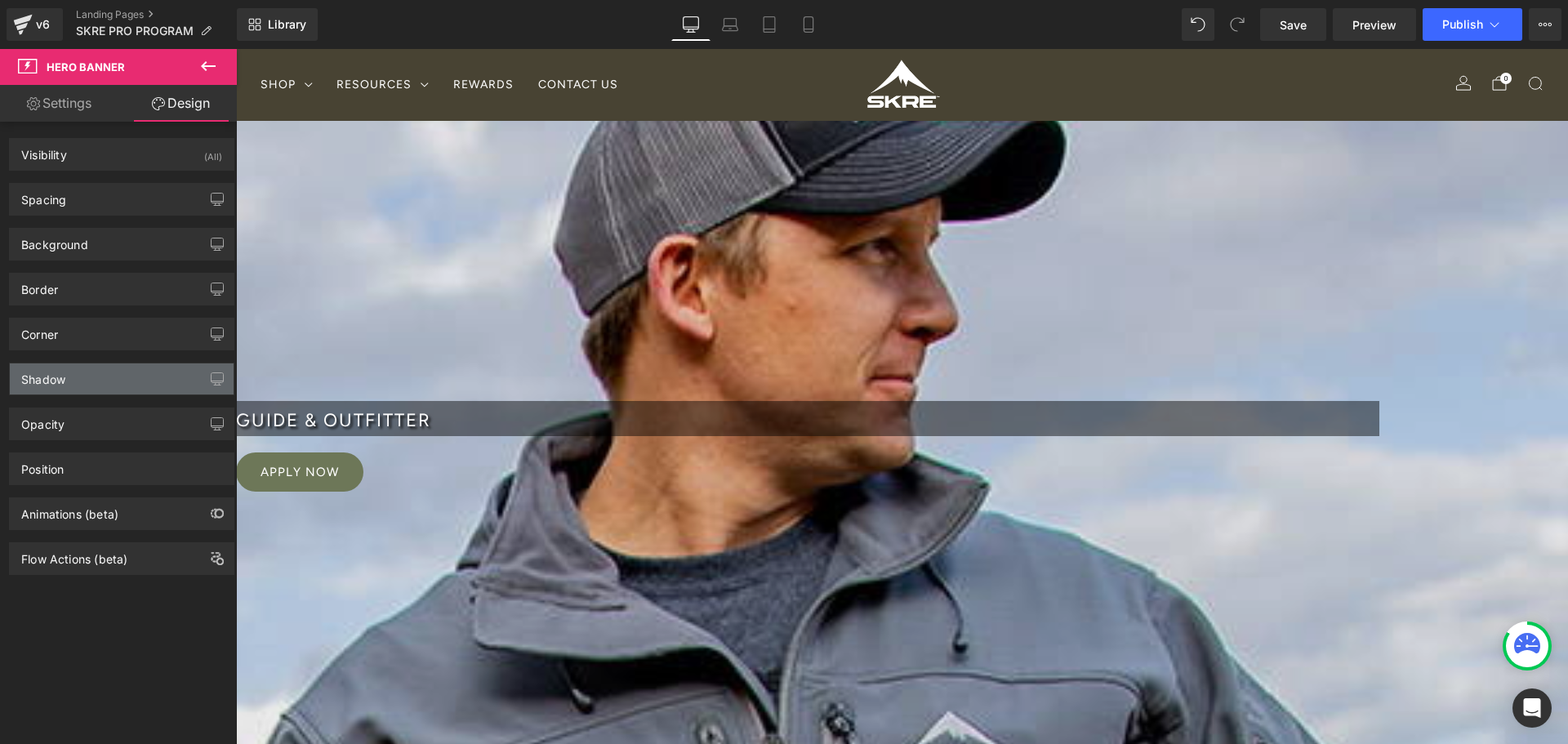
click at [121, 384] on div "Shadow" at bounding box center [122, 378] width 224 height 31
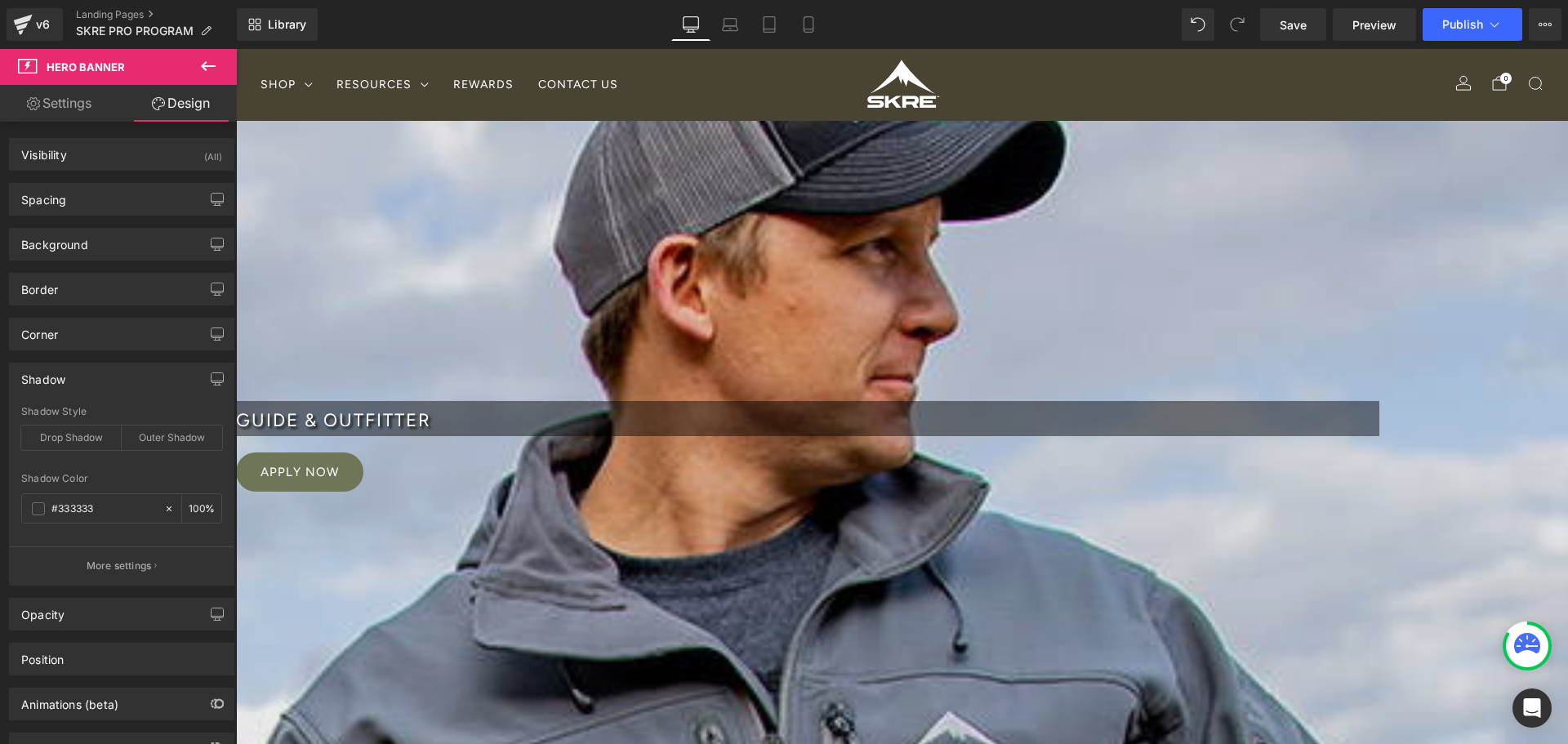
click at [121, 377] on div "Shadow" at bounding box center [122, 378] width 224 height 31
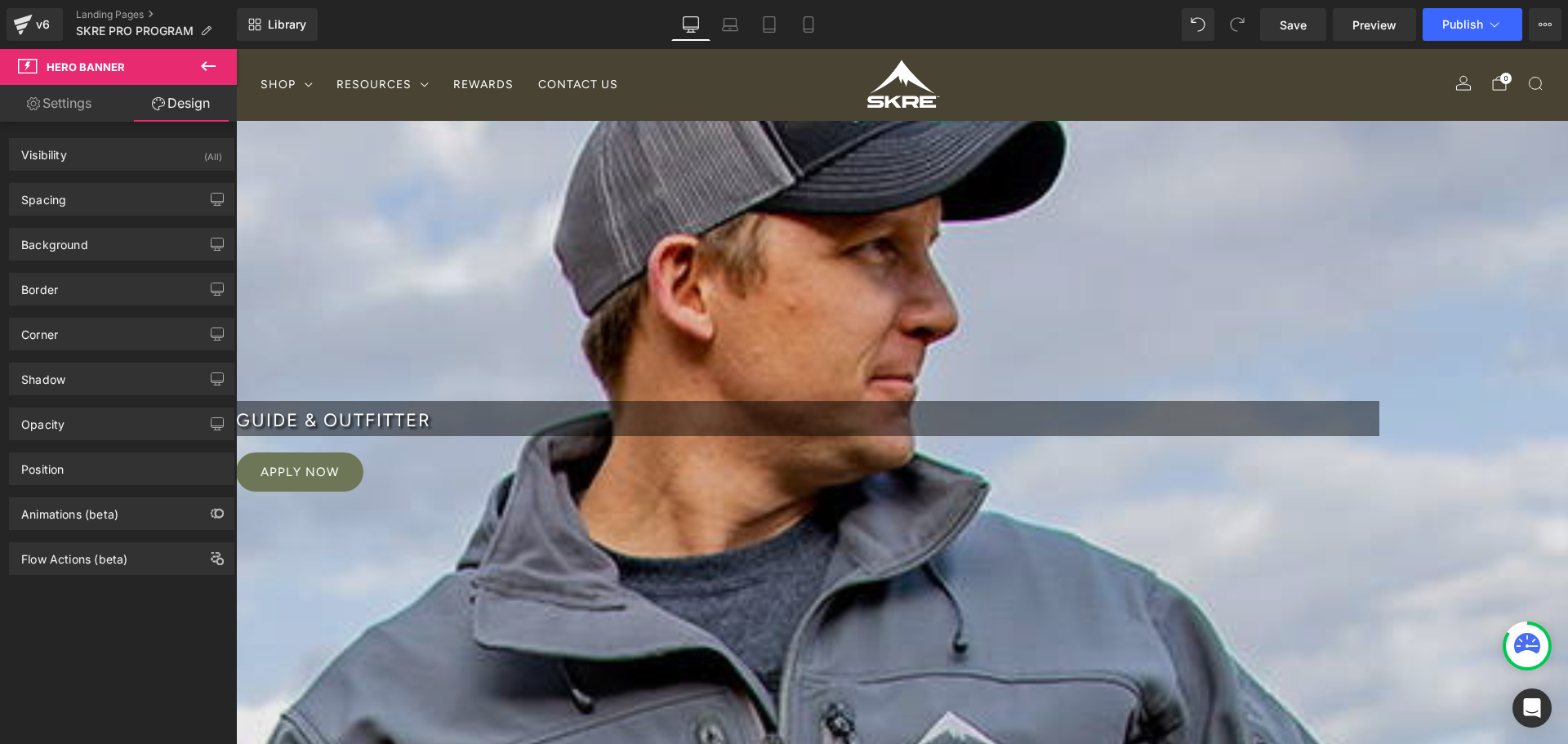
click at [117, 359] on div "Shadow Shadow Style Drop Shadow Outer Shadow #333333 Shadow Color #333333 100 %…" at bounding box center [122, 372] width 245 height 45
click at [124, 349] on div "Corner" at bounding box center [122, 334] width 224 height 31
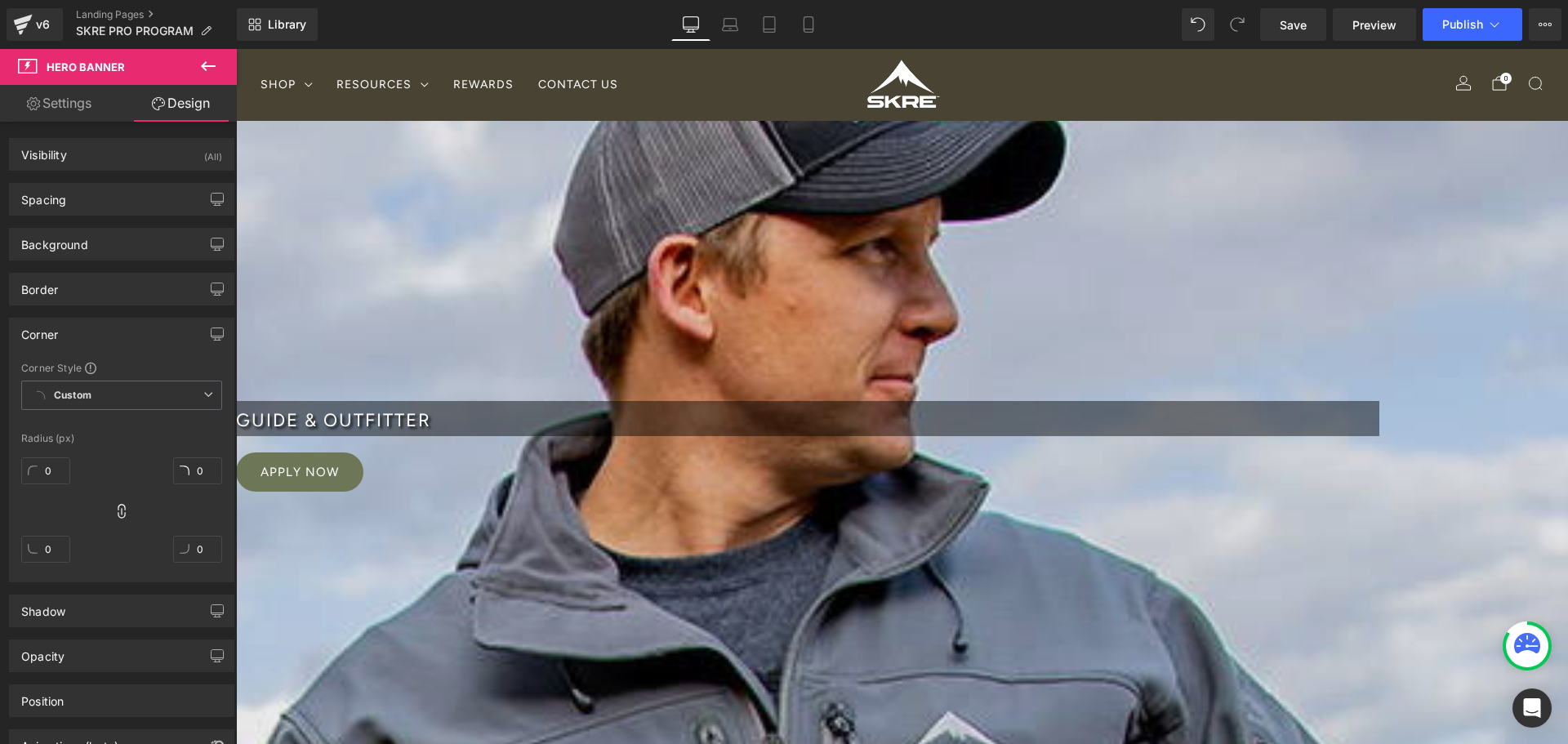
click at [121, 346] on div "Corner" at bounding box center [122, 334] width 224 height 31
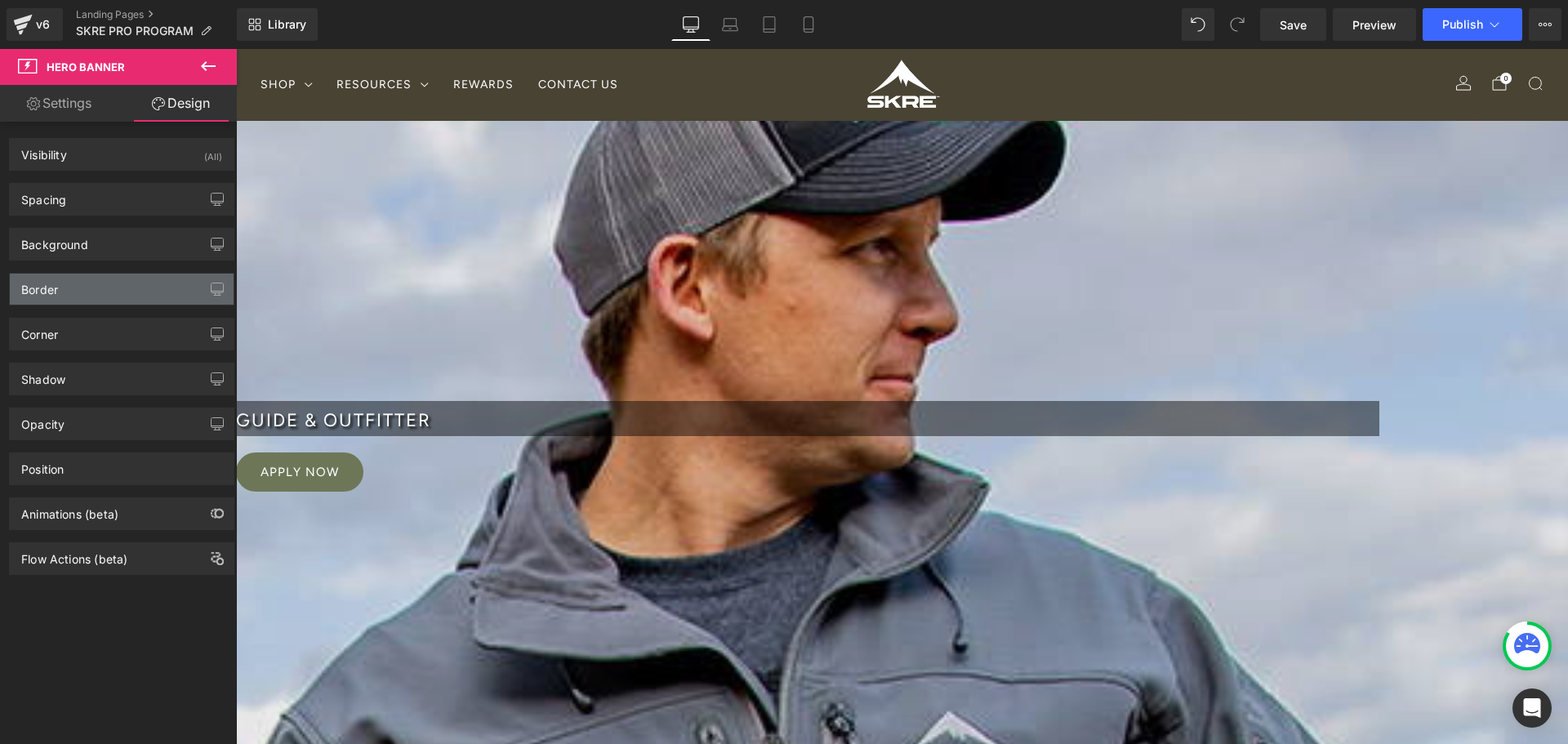
click at [118, 286] on div "Border" at bounding box center [122, 289] width 224 height 31
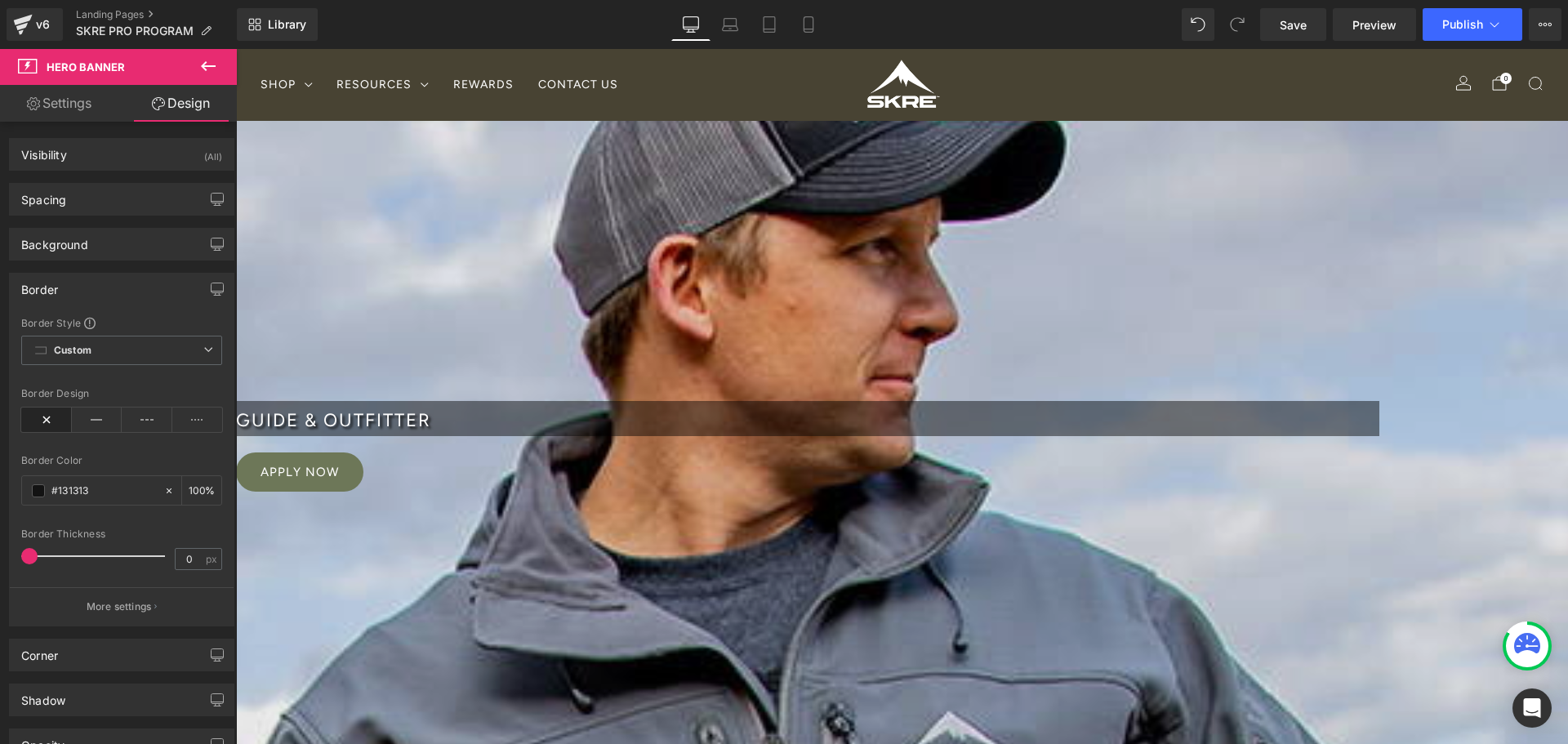
click at [118, 286] on div "Border" at bounding box center [122, 289] width 224 height 31
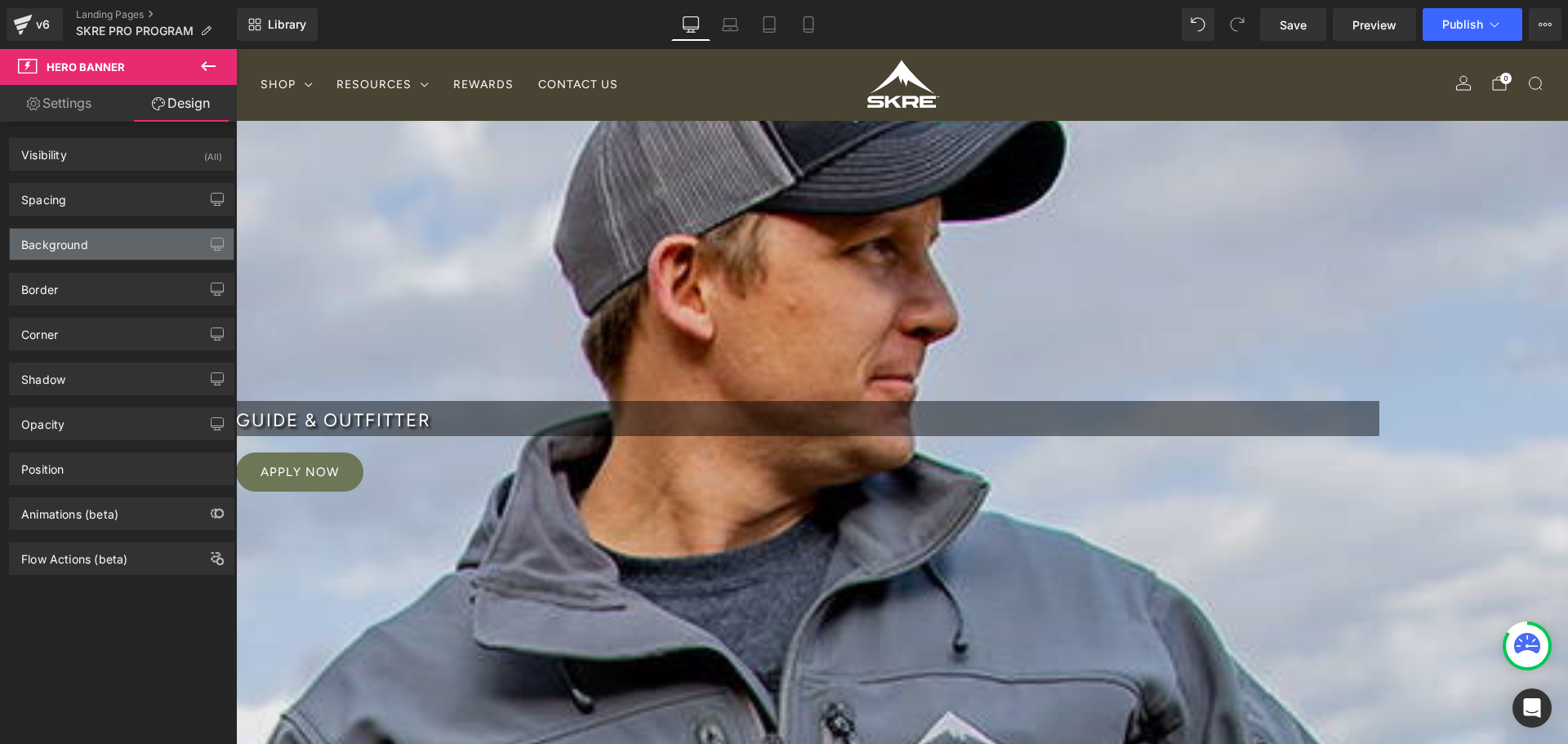
click at [120, 240] on div "Background" at bounding box center [122, 244] width 224 height 31
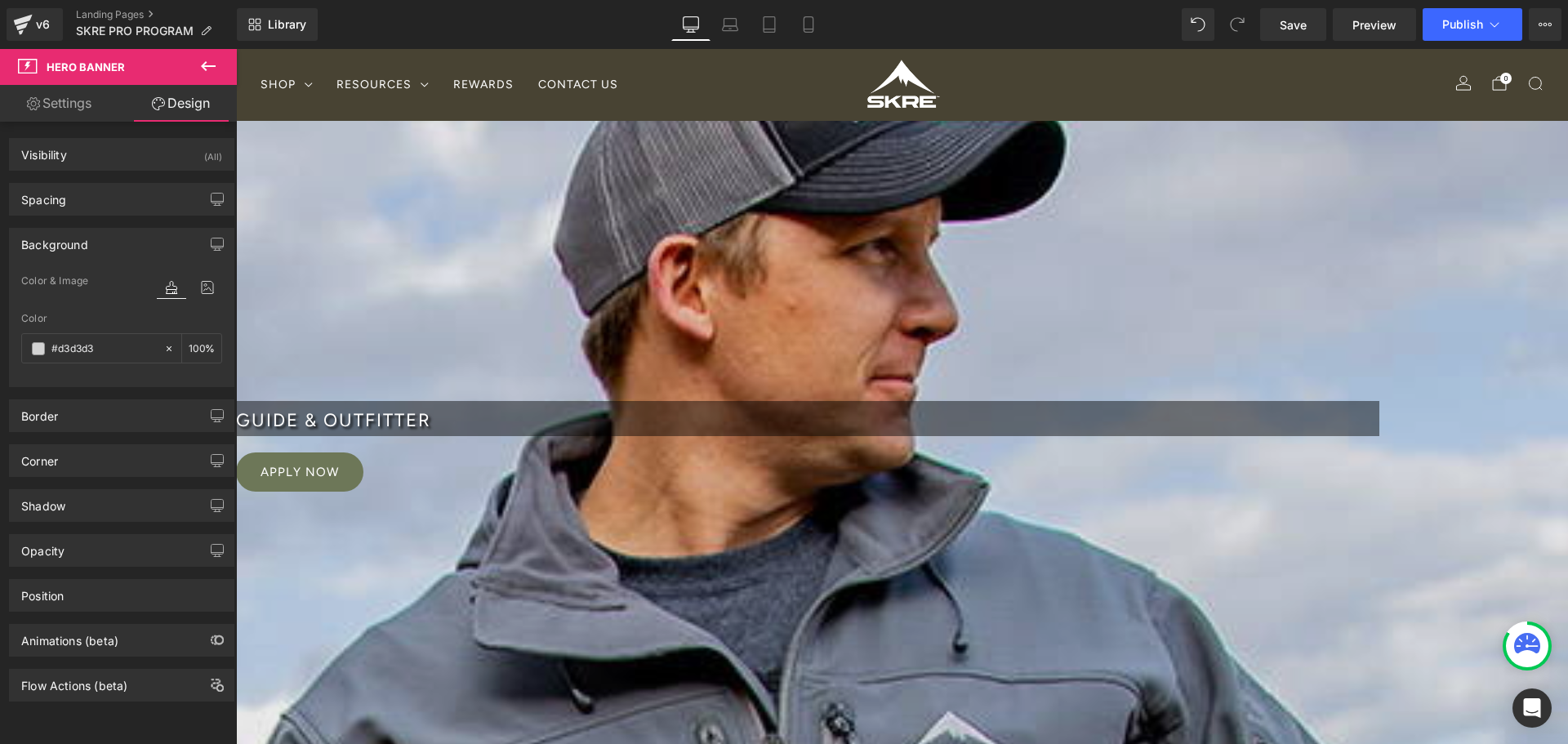
click at [120, 240] on div "Background" at bounding box center [122, 244] width 224 height 31
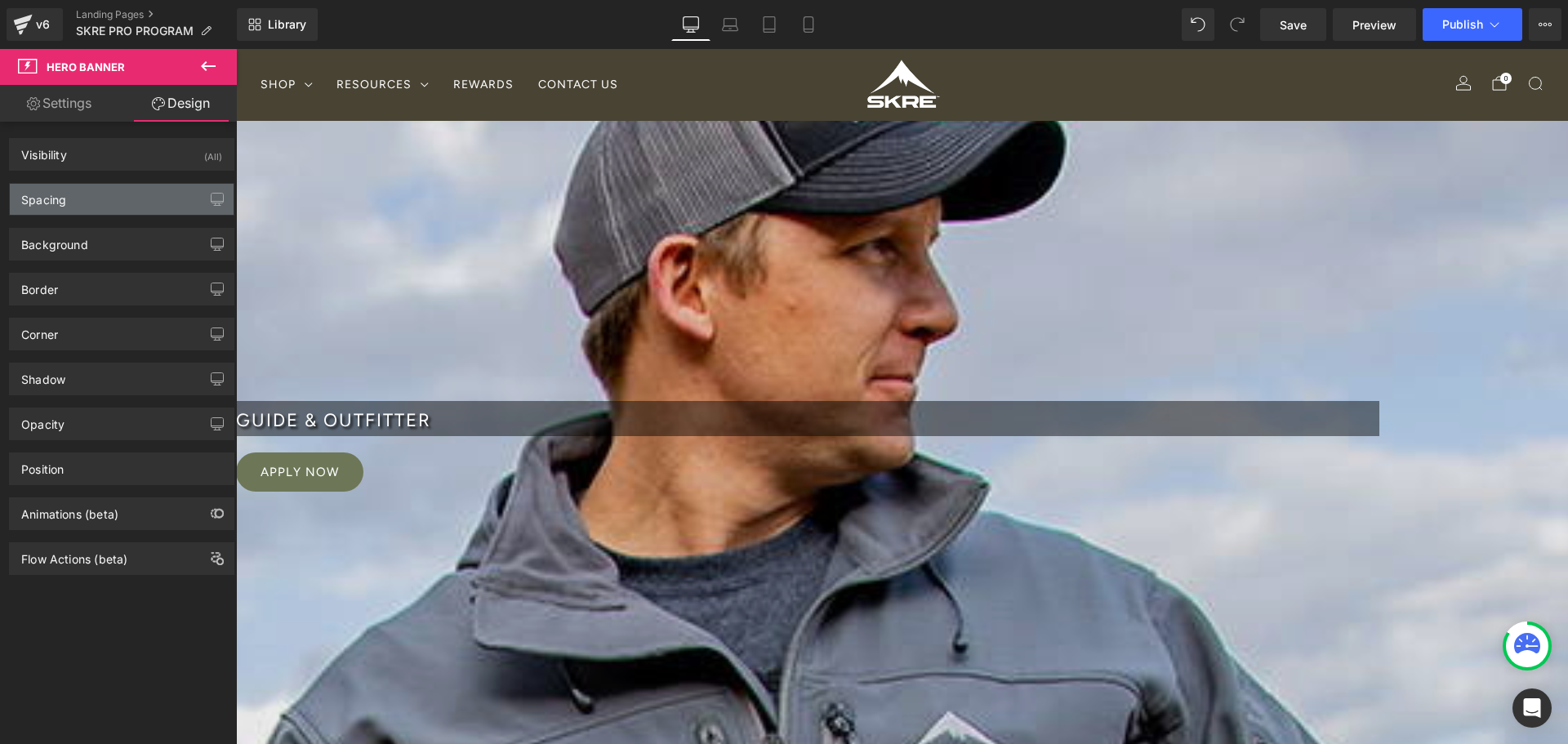
click at [131, 197] on div "Spacing" at bounding box center [122, 199] width 224 height 31
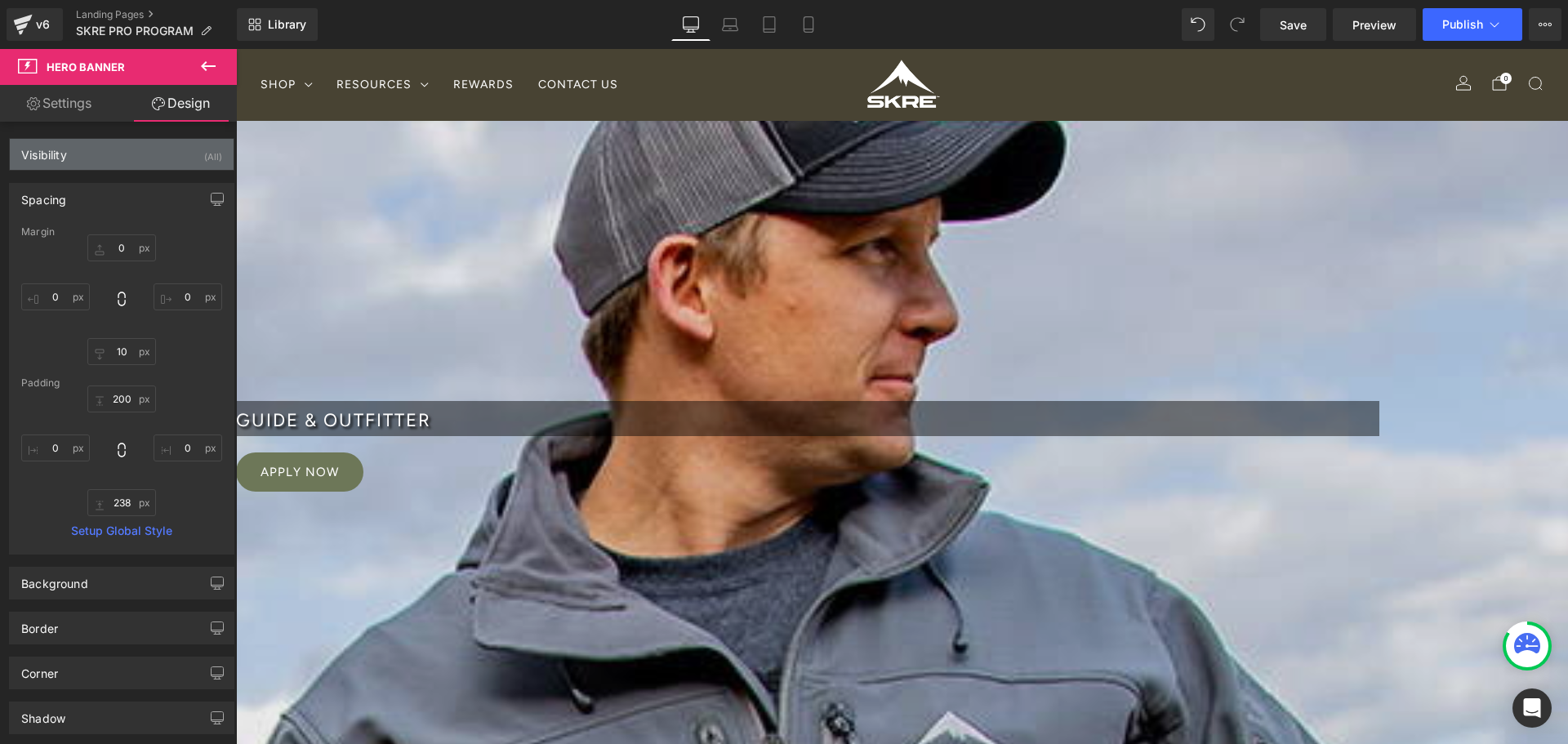
drag, startPoint x: 131, startPoint y: 199, endPoint x: 130, endPoint y: 165, distance: 34.0
click at [131, 196] on div "Spacing" at bounding box center [122, 199] width 224 height 31
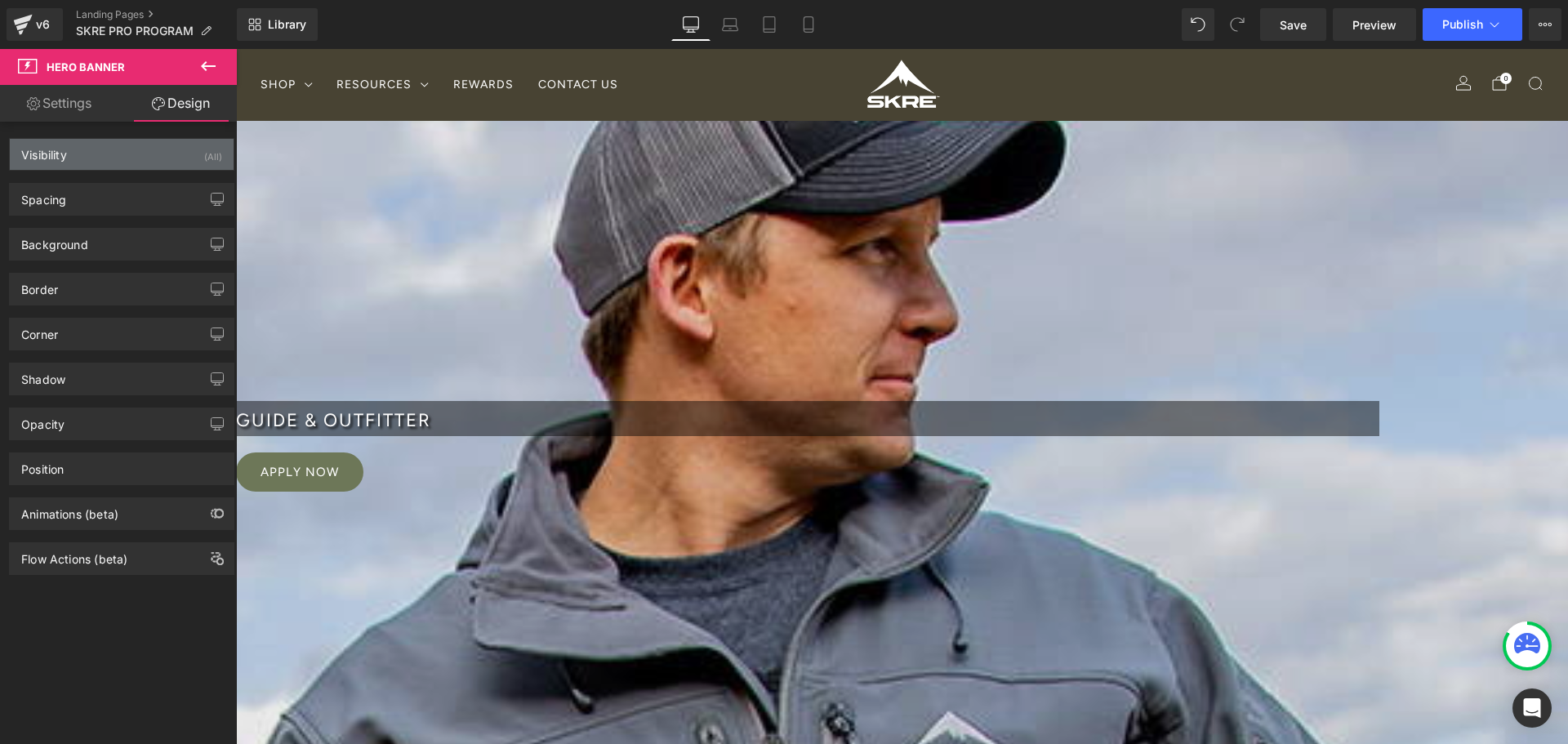
click at [130, 160] on div "Visibility (All)" at bounding box center [122, 154] width 224 height 31
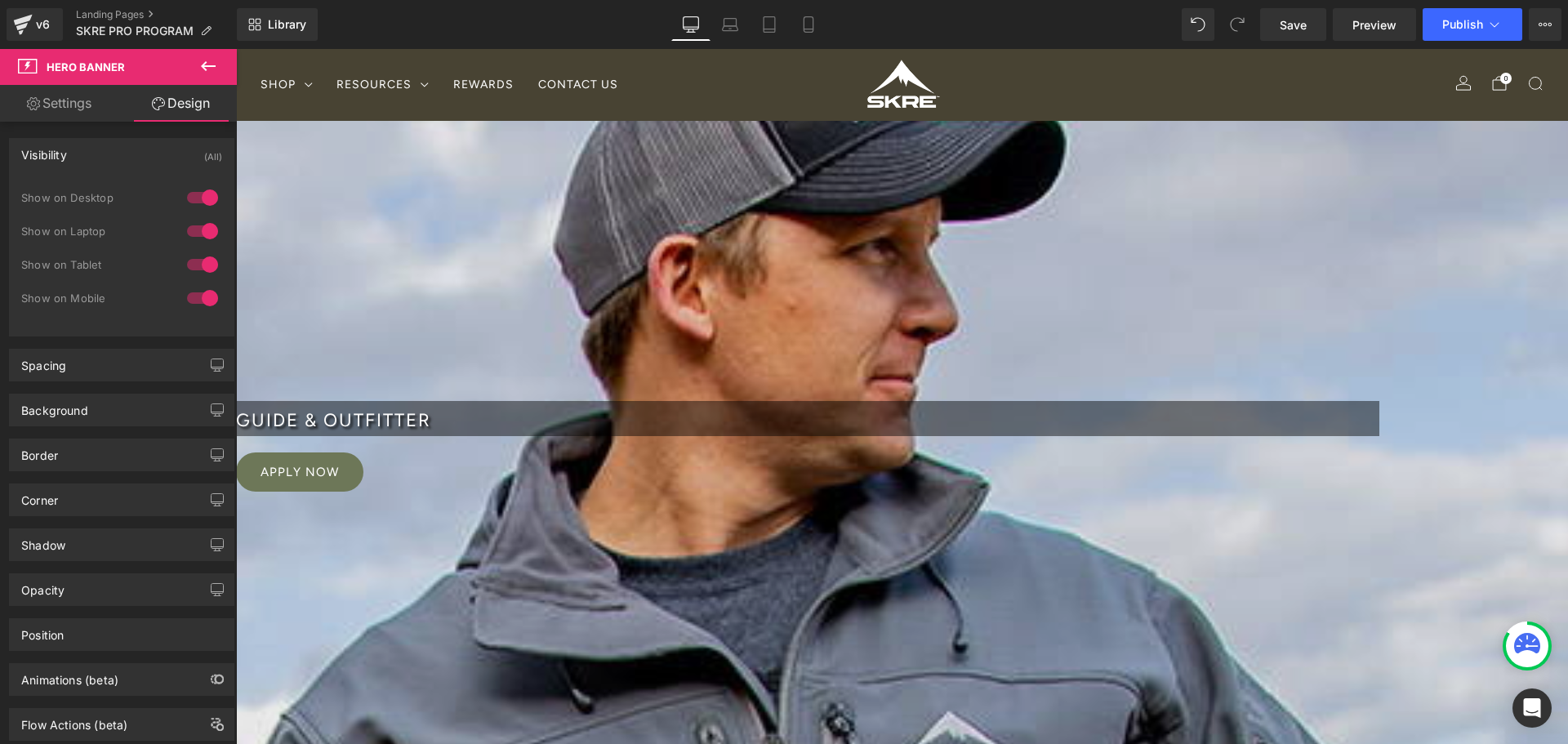
click at [130, 160] on div "Visibility (All)" at bounding box center [122, 154] width 224 height 31
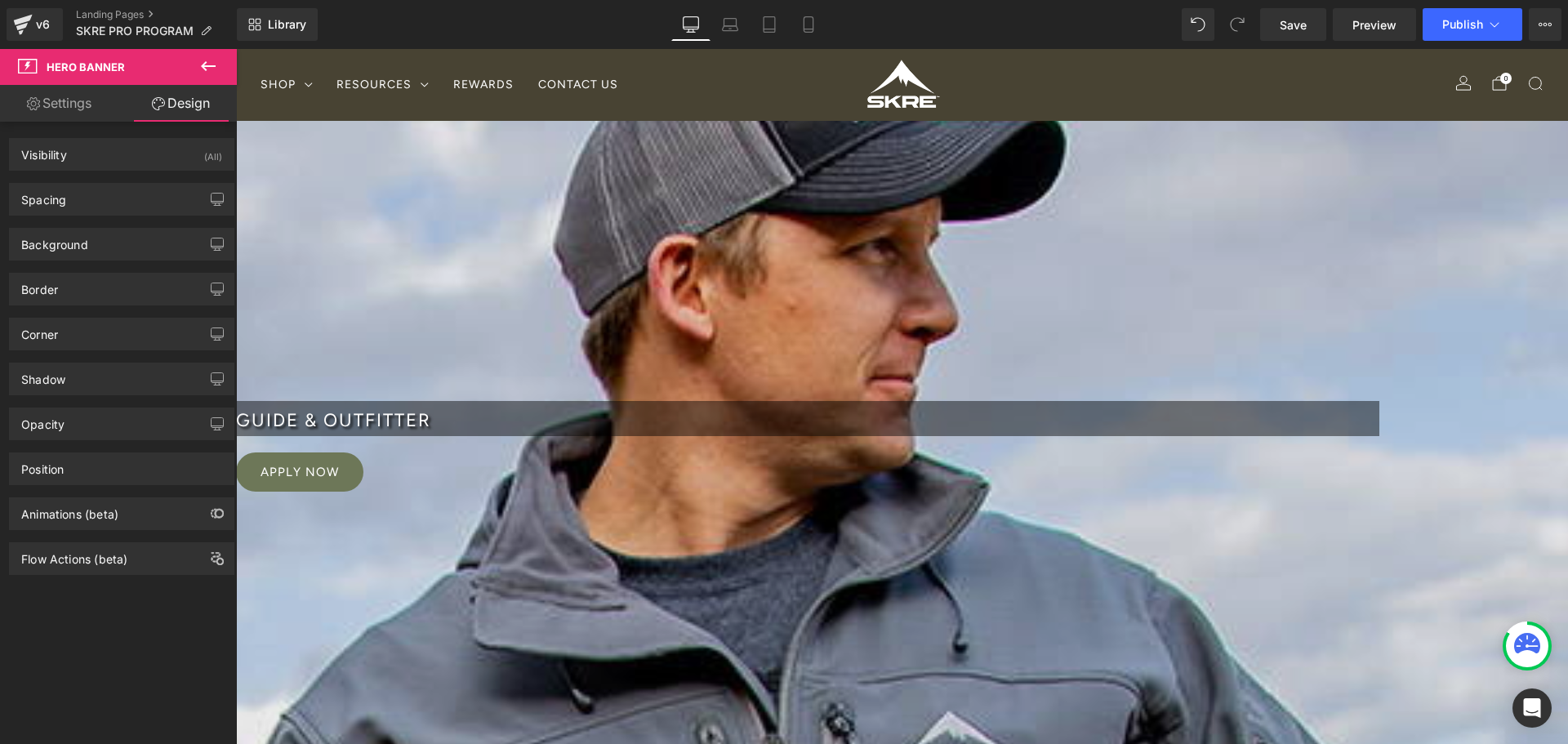
click at [71, 93] on link "Settings" at bounding box center [59, 103] width 118 height 37
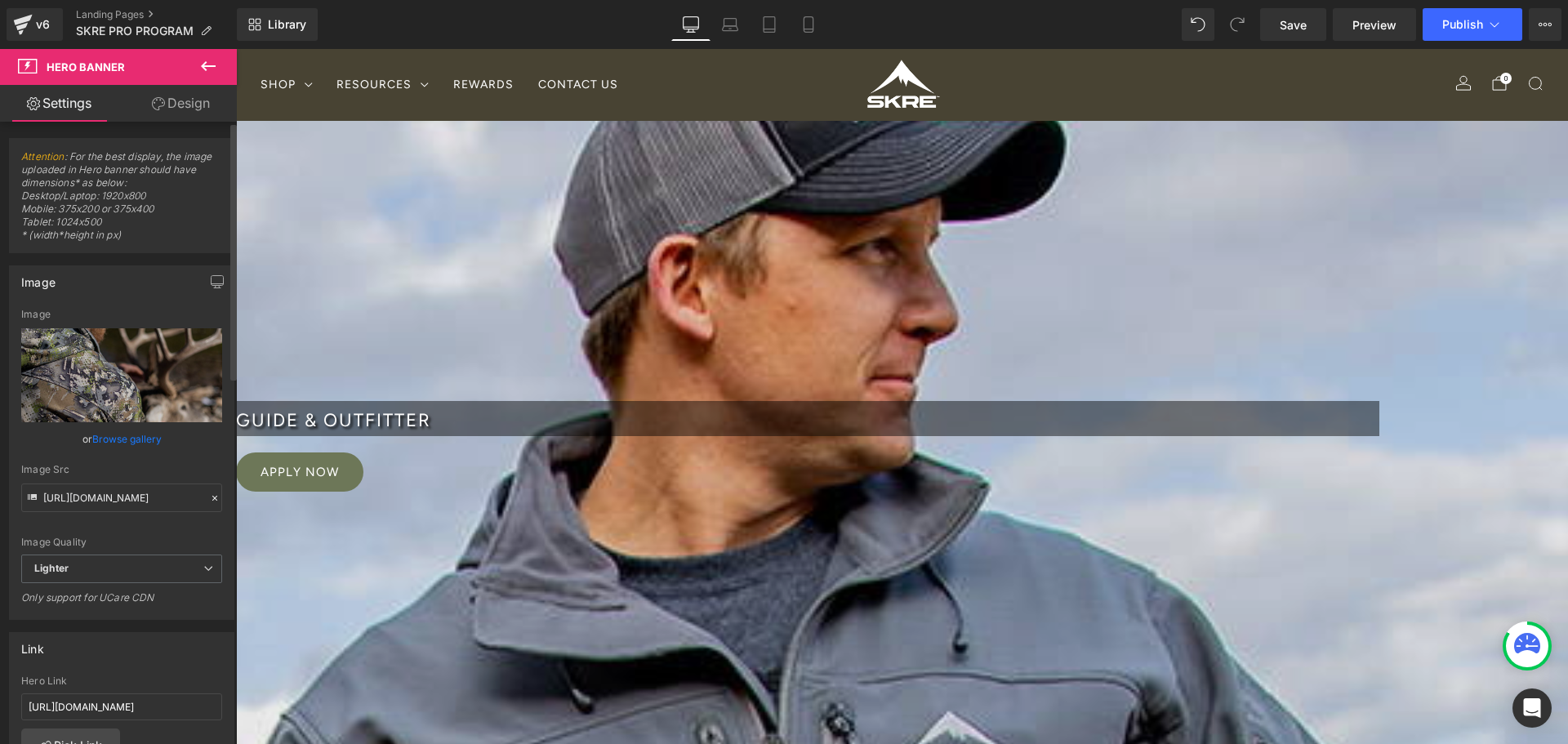
click at [136, 435] on link "Browse gallery" at bounding box center [127, 439] width 70 height 29
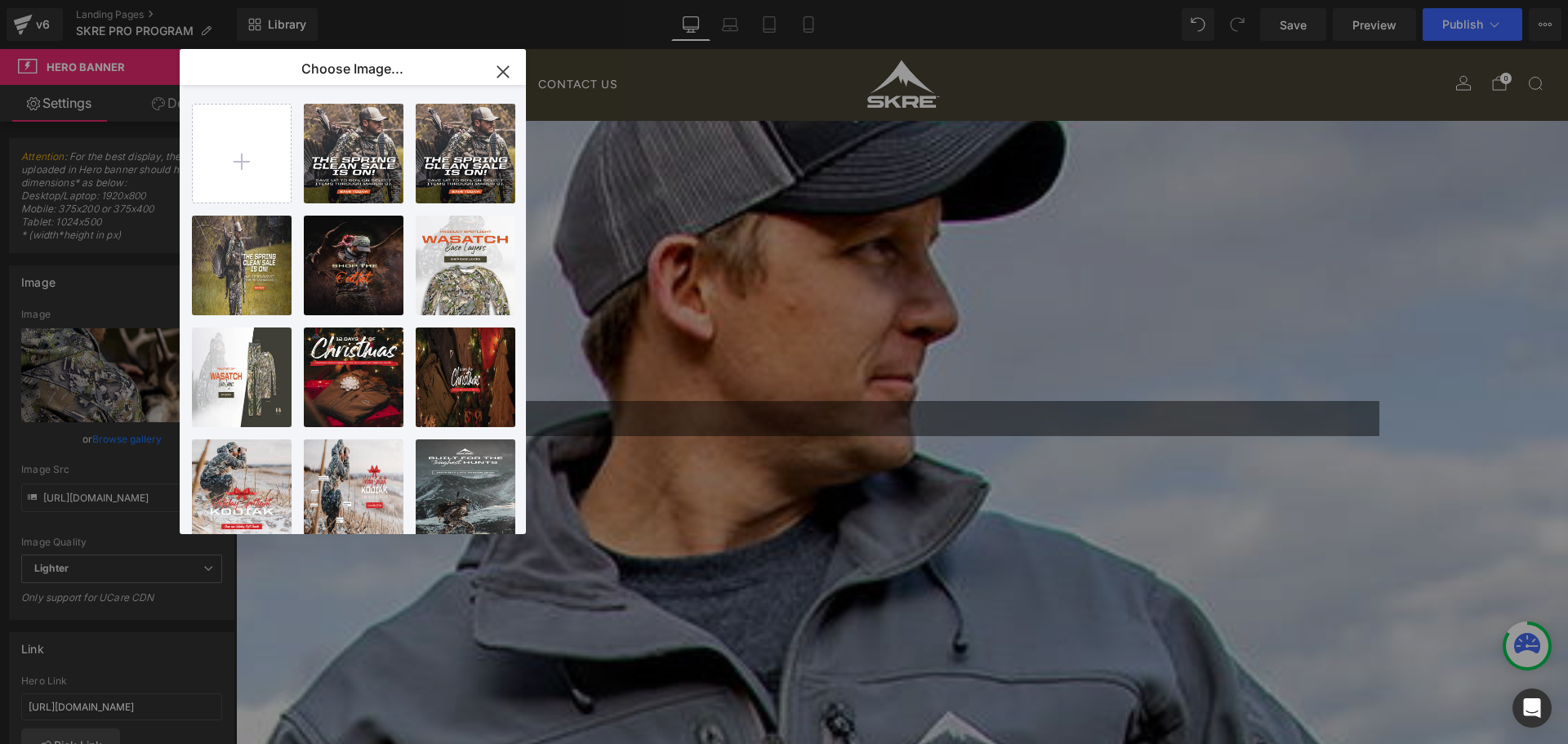
click at [501, 71] on icon "button" at bounding box center [502, 71] width 26 height 26
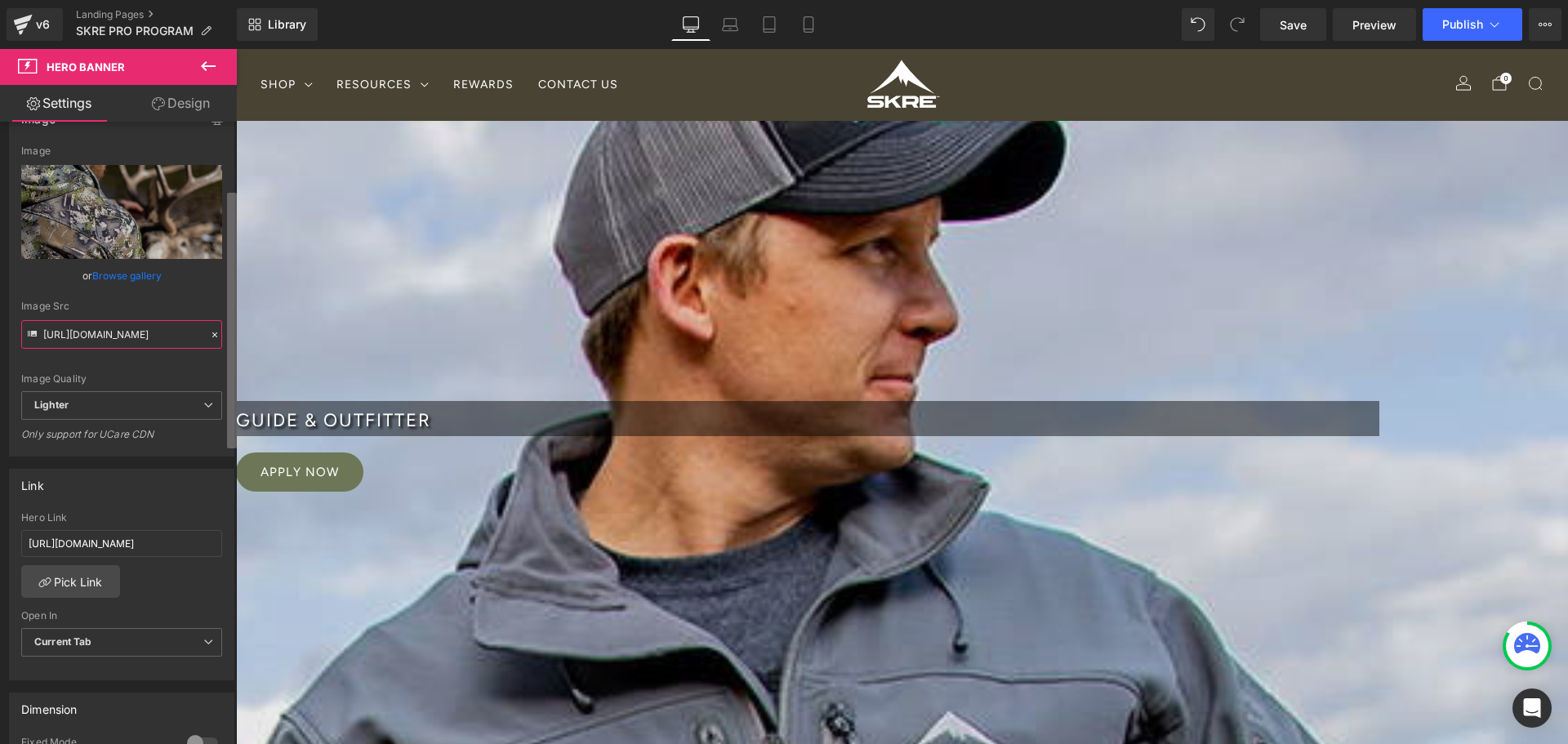
scroll to position [0, 446]
drag, startPoint x: 140, startPoint y: 335, endPoint x: 233, endPoint y: 334, distance: 93.0
click at [233, 334] on div "Attention : For the best display, the image uploaded in Hero banner should have…" at bounding box center [118, 436] width 237 height 630
click at [208, 314] on div "Image Src [URL][DOMAIN_NAME]" at bounding box center [121, 325] width 201 height 48
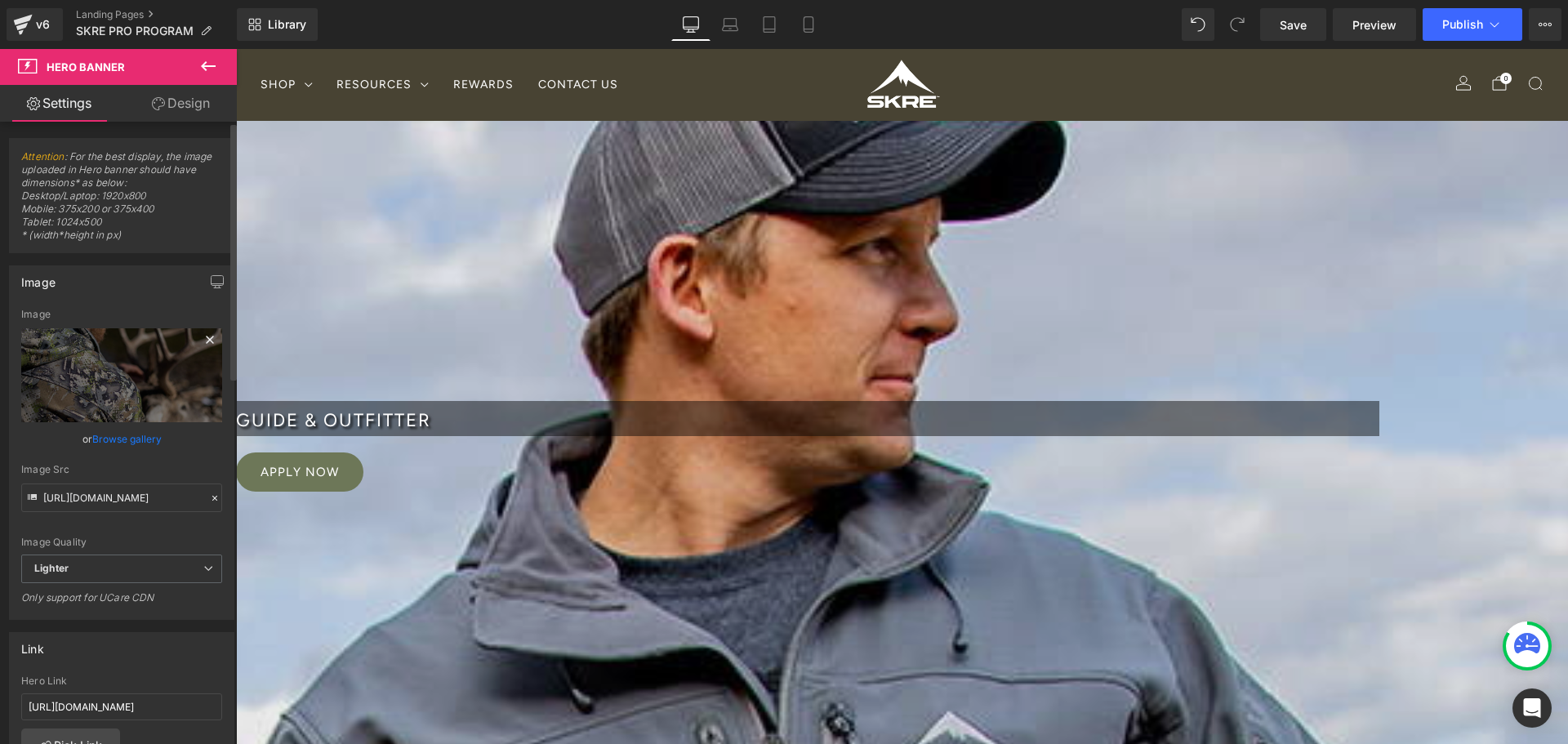
drag, startPoint x: 191, startPoint y: 367, endPoint x: 187, endPoint y: 317, distance: 50.2
